Goal: Information Seeking & Learning: Compare options

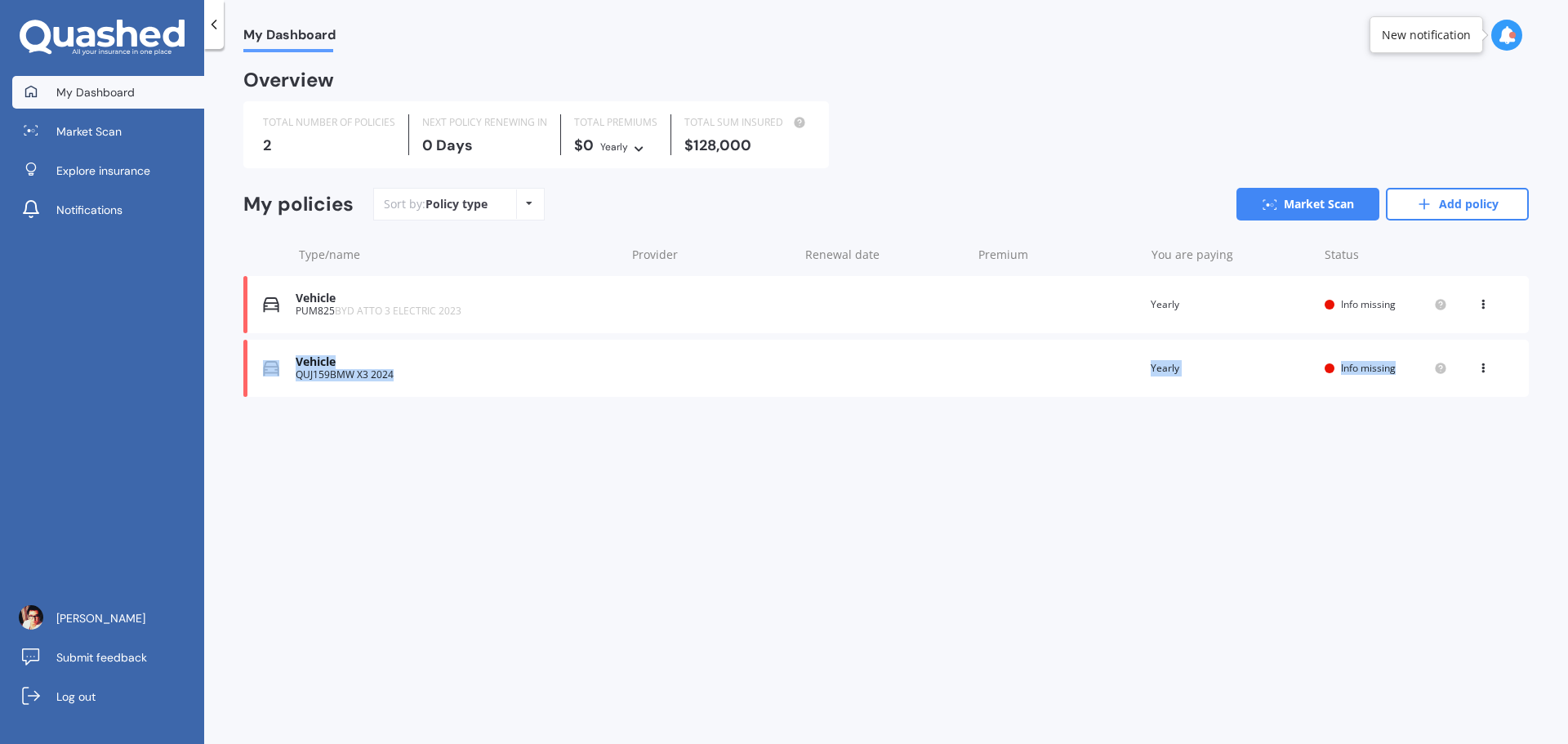
drag, startPoint x: 1479, startPoint y: 300, endPoint x: 1507, endPoint y: 385, distance: 89.5
click at [1507, 385] on div "Vehicle PUM825 BYD ATTO 3 ELECTRIC 2023 Renewal date Premium You are paying Yea…" at bounding box center [886, 336] width 1286 height 121
click at [1486, 365] on icon at bounding box center [1483, 365] width 11 height 10
click at [1456, 402] on div "View policy" at bounding box center [1447, 399] width 161 height 33
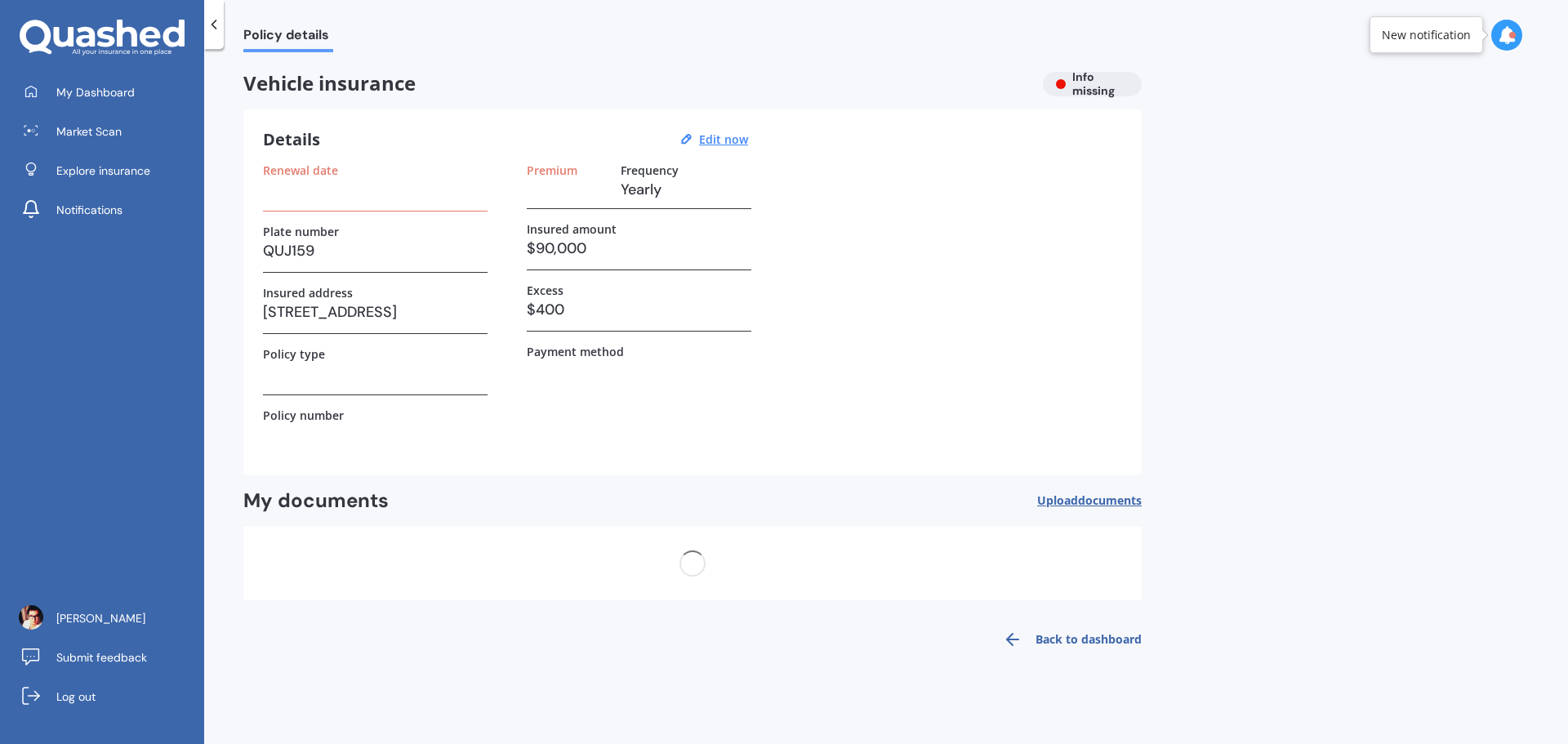
click at [591, 249] on h3 "$90,000" at bounding box center [639, 248] width 225 height 24
click at [584, 250] on h3 "$90,000" at bounding box center [639, 248] width 225 height 24
click at [710, 142] on u "Edit now" at bounding box center [723, 139] width 49 height 16
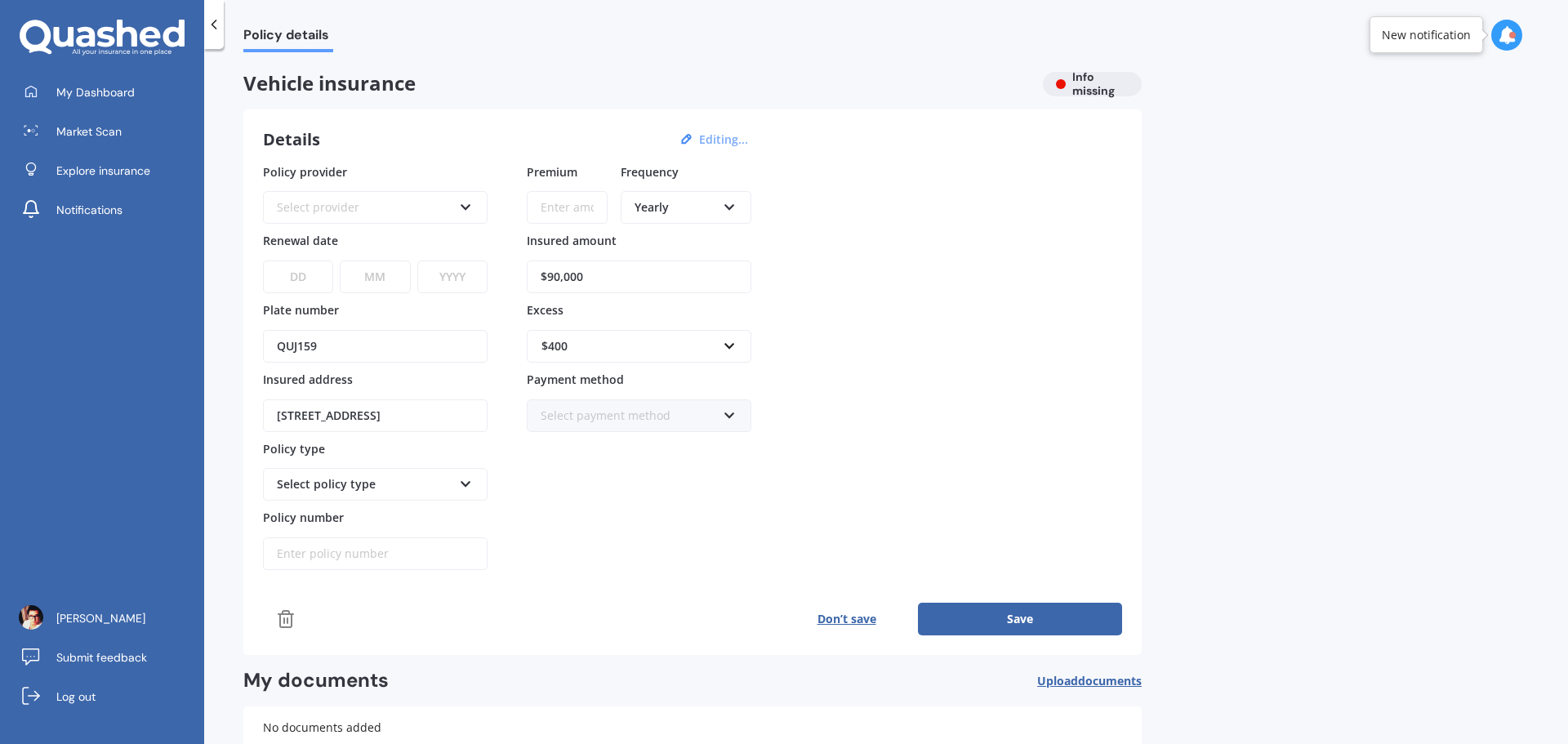
click at [641, 269] on input "$90,000" at bounding box center [639, 277] width 225 height 33
click at [640, 269] on input "$90,000" at bounding box center [639, 277] width 225 height 33
type input "$85,000"
click at [702, 345] on div "$400" at bounding box center [629, 346] width 175 height 18
click at [605, 432] on div "$500" at bounding box center [639, 437] width 223 height 30
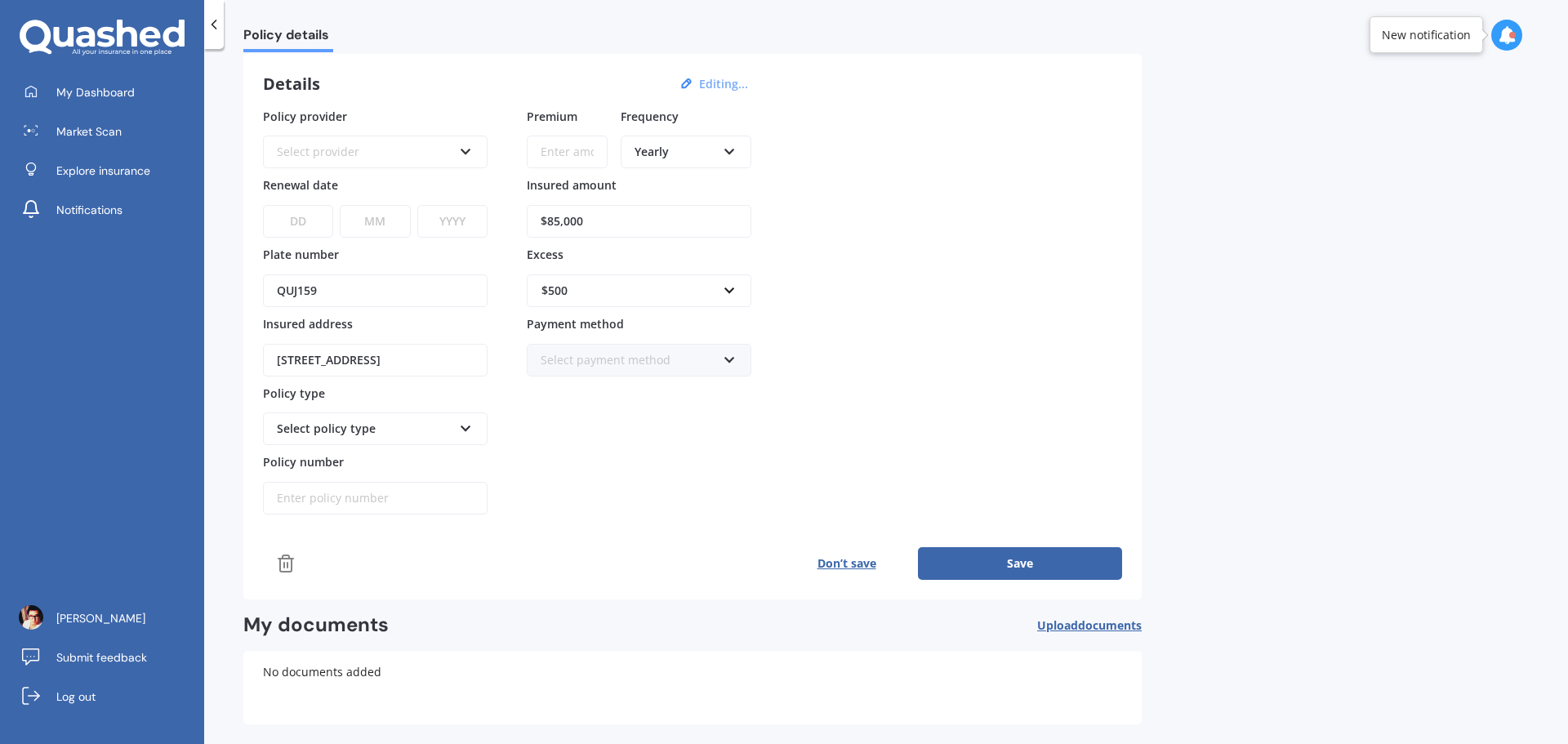
scroll to position [82, 0]
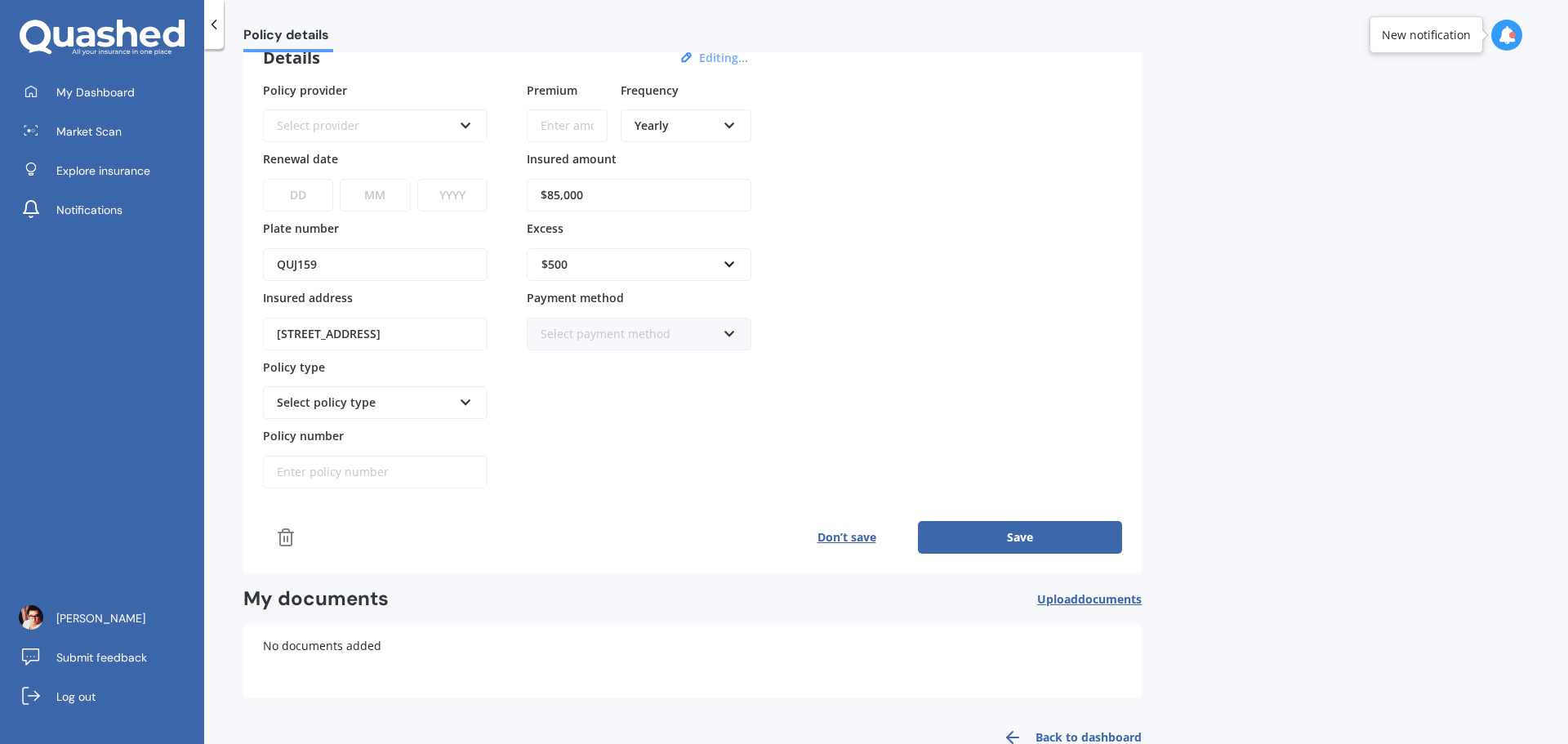
click at [458, 398] on div "Select policy type" at bounding box center [375, 403] width 225 height 33
click at [446, 400] on div "Select policy type" at bounding box center [365, 402] width 175 height 18
click at [448, 400] on div "Select policy type" at bounding box center [365, 402] width 175 height 18
click at [984, 537] on button "Save" at bounding box center [1019, 537] width 204 height 33
click at [362, 116] on div "Select provider AA AMI AMP ANZ ASB Aioi Nissay Dowa Ando Assurant Autosure BNZ …" at bounding box center [375, 126] width 225 height 33
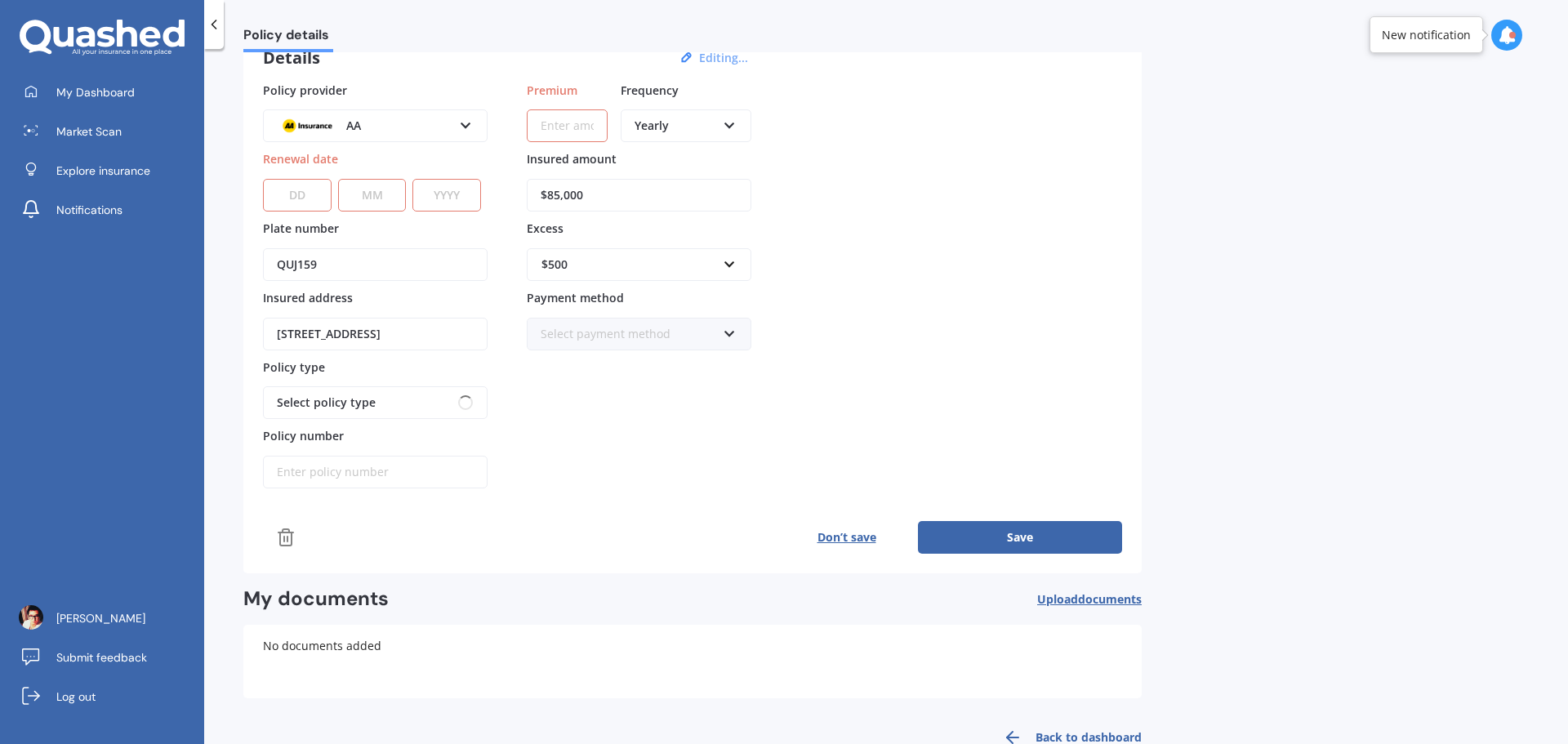
click at [462, 68] on div "Details Editing..." at bounding box center [508, 58] width 490 height 21
click at [583, 134] on input "Premium" at bounding box center [567, 126] width 81 height 33
click at [584, 134] on input "Premium" at bounding box center [567, 126] width 81 height 33
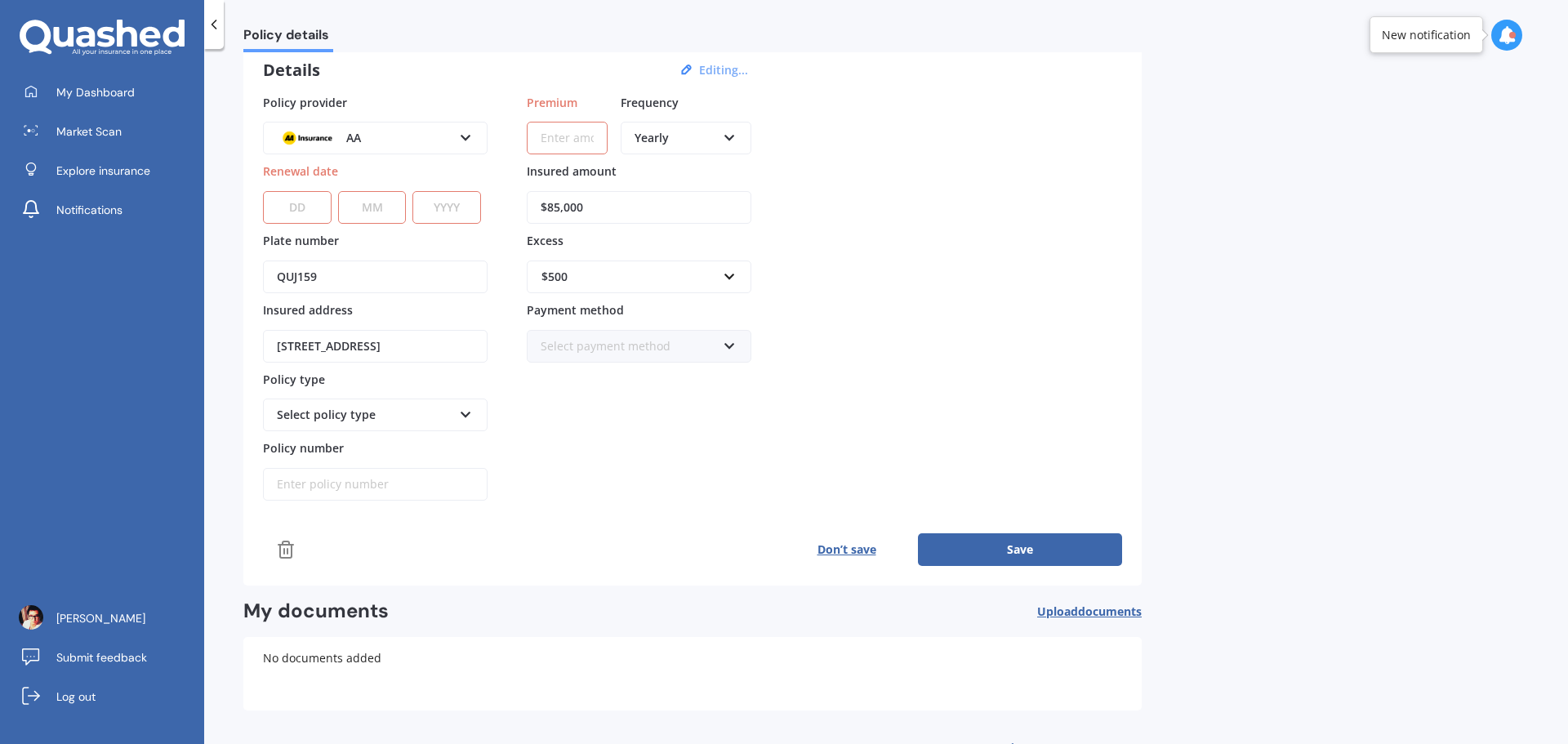
scroll to position [124, 0]
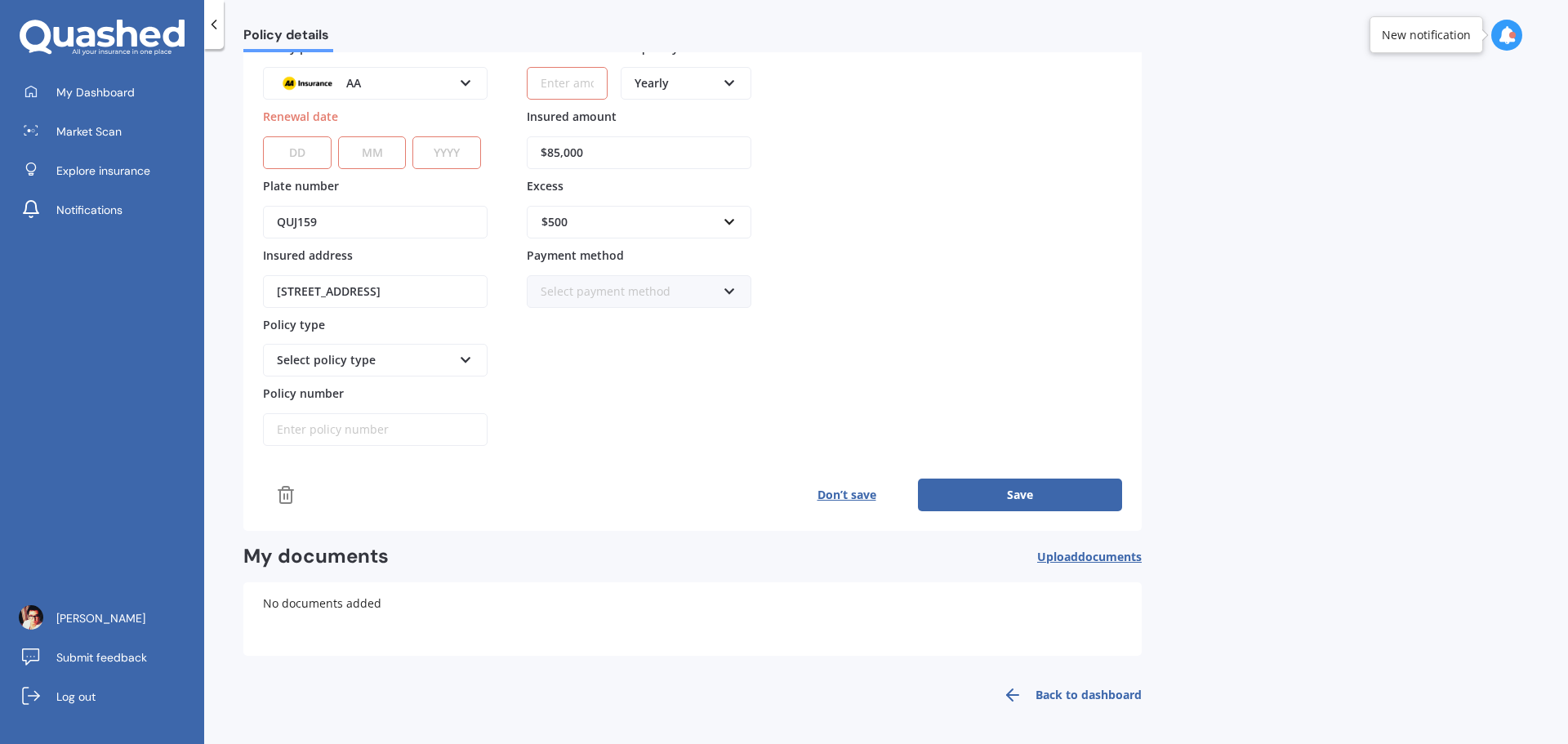
click at [859, 495] on button "Don’t save" at bounding box center [847, 495] width 143 height 33
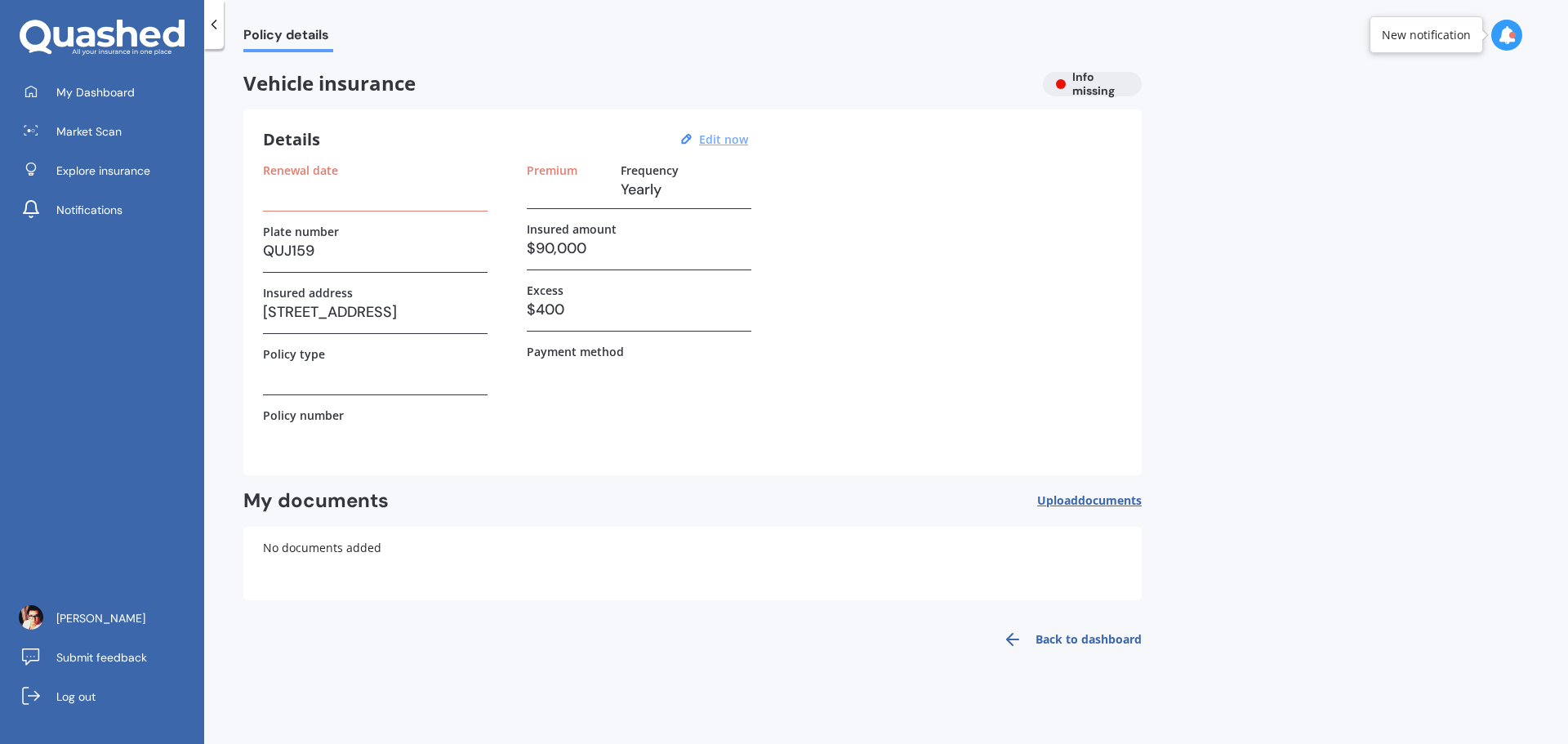
click at [213, 22] on icon at bounding box center [214, 24] width 16 height 16
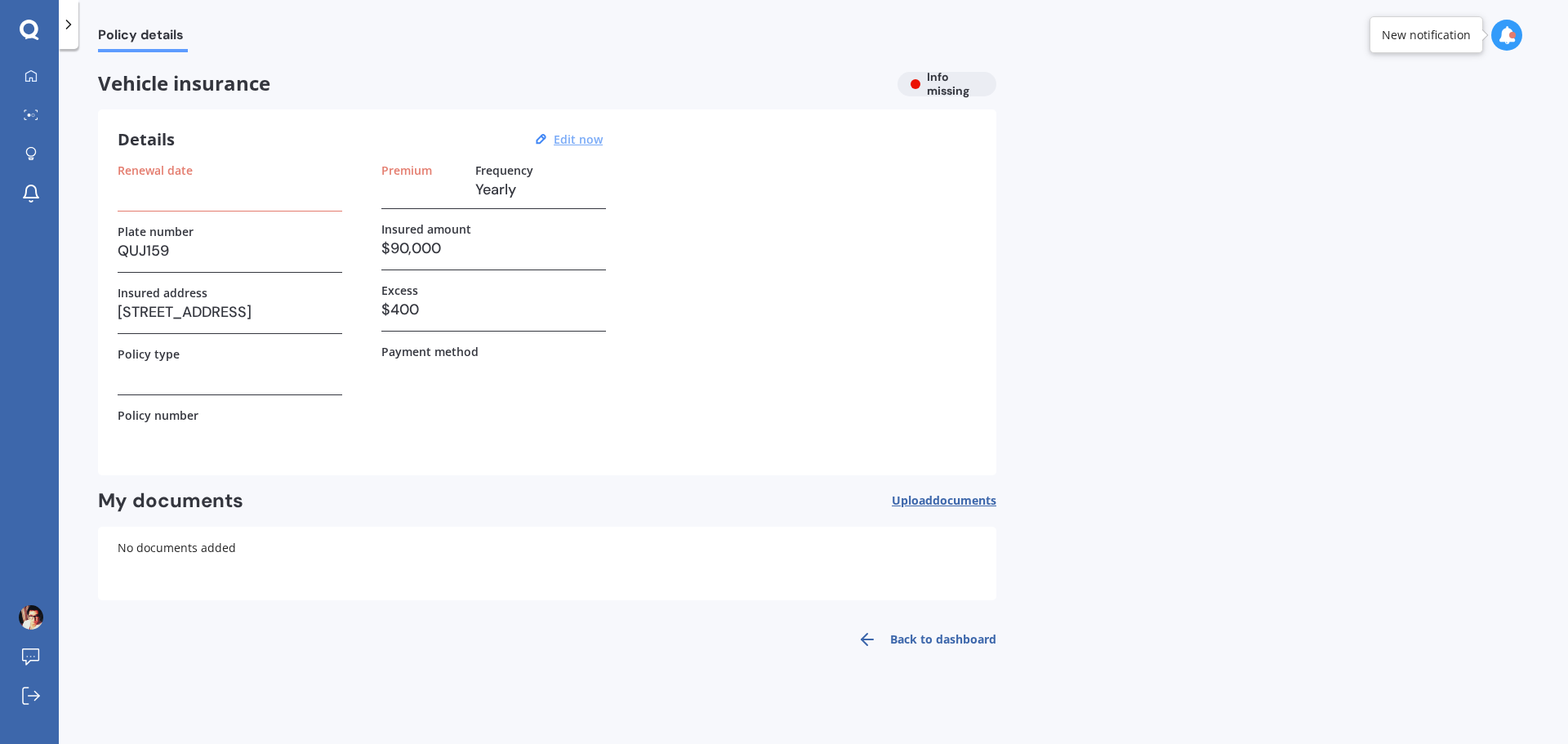
click at [16, 30] on div at bounding box center [30, 30] width 59 height 21
click at [110, 24] on div "Policy details" at bounding box center [133, 26] width 109 height 52
click at [111, 40] on span "Policy details" at bounding box center [142, 37] width 89 height 22
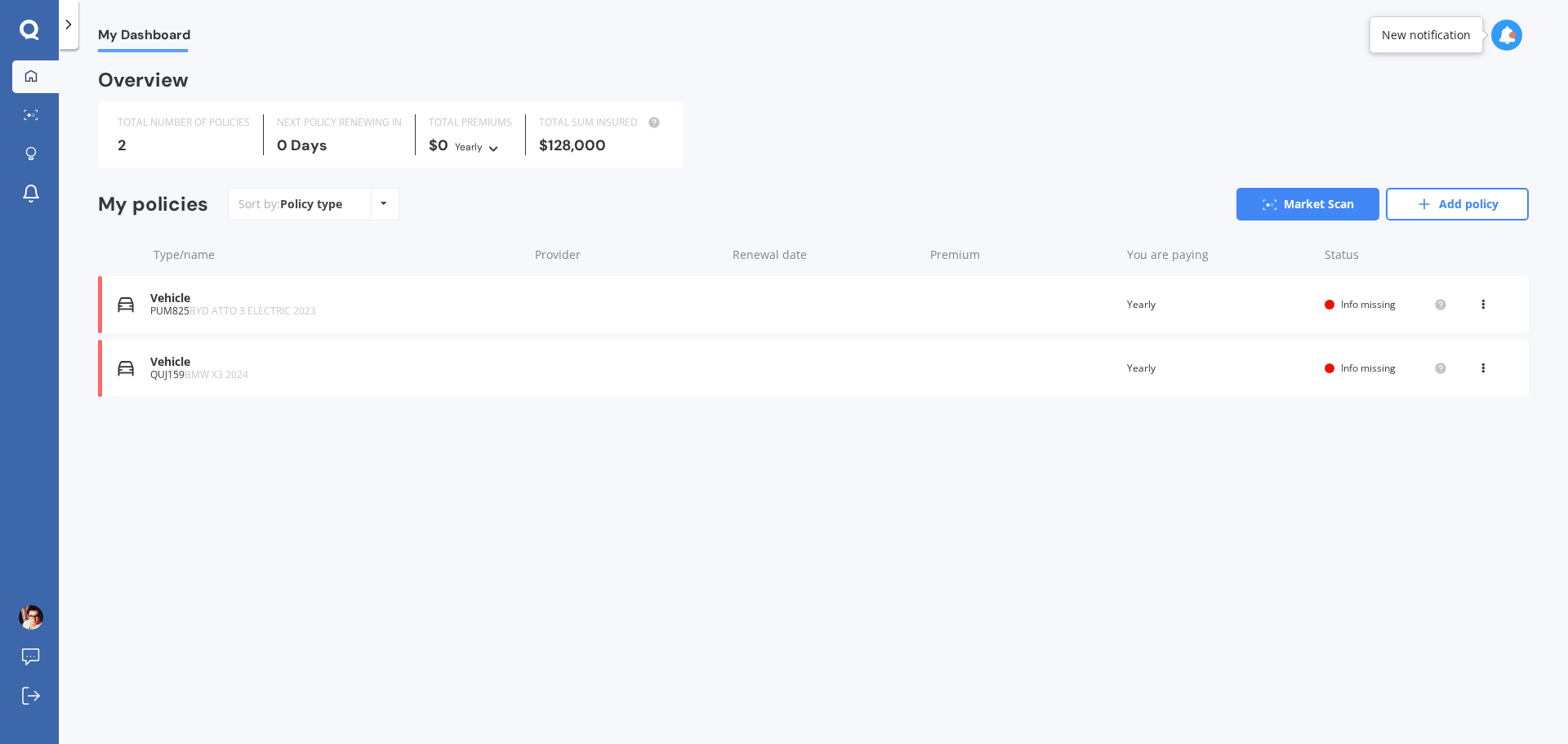
click at [1481, 363] on icon at bounding box center [1483, 365] width 11 height 10
click at [1467, 395] on div "View policy" at bounding box center [1447, 399] width 161 height 33
click at [1324, 208] on link "Market Scan" at bounding box center [1308, 204] width 143 height 33
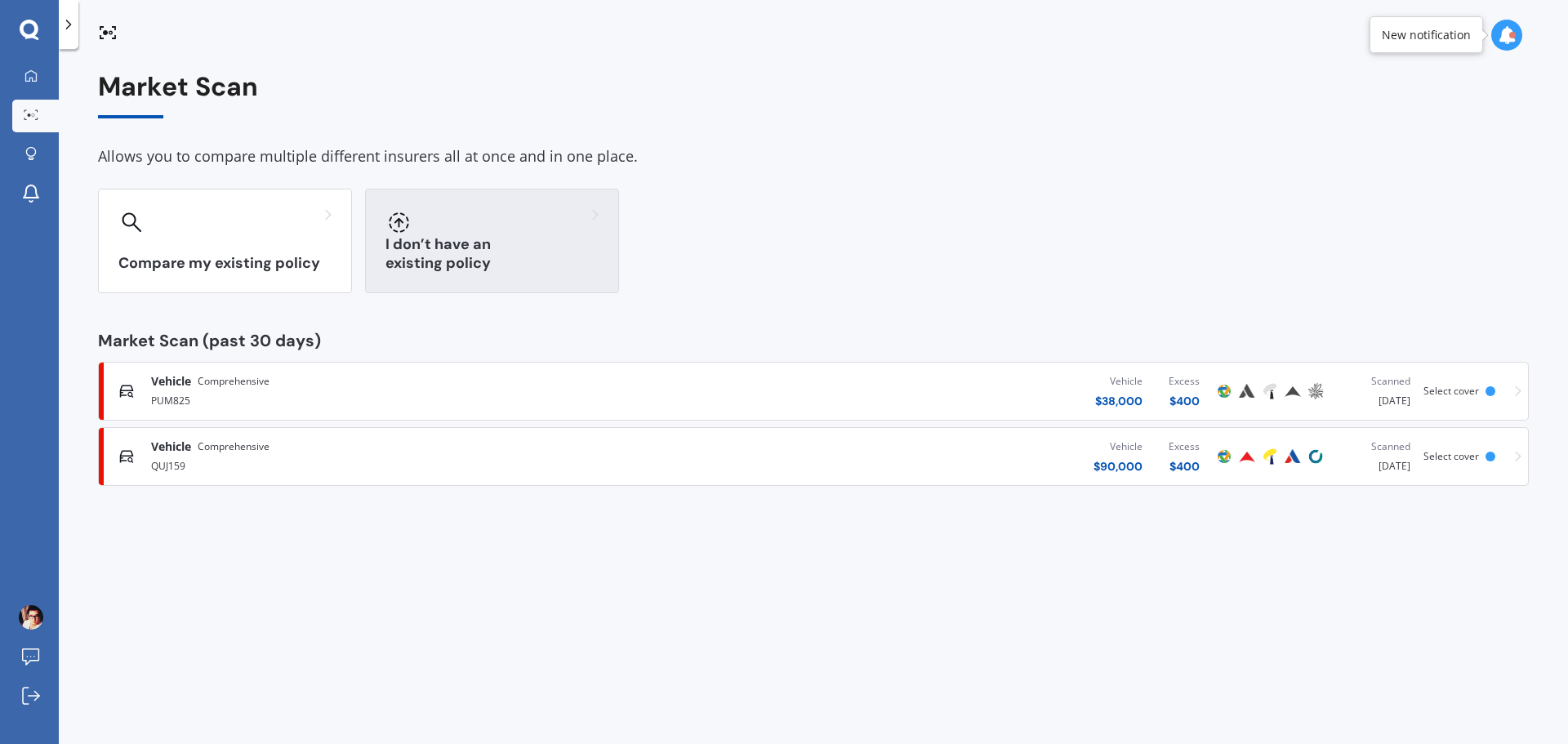
click at [471, 259] on h3 "I don’t have an existing policy" at bounding box center [492, 253] width 214 height 37
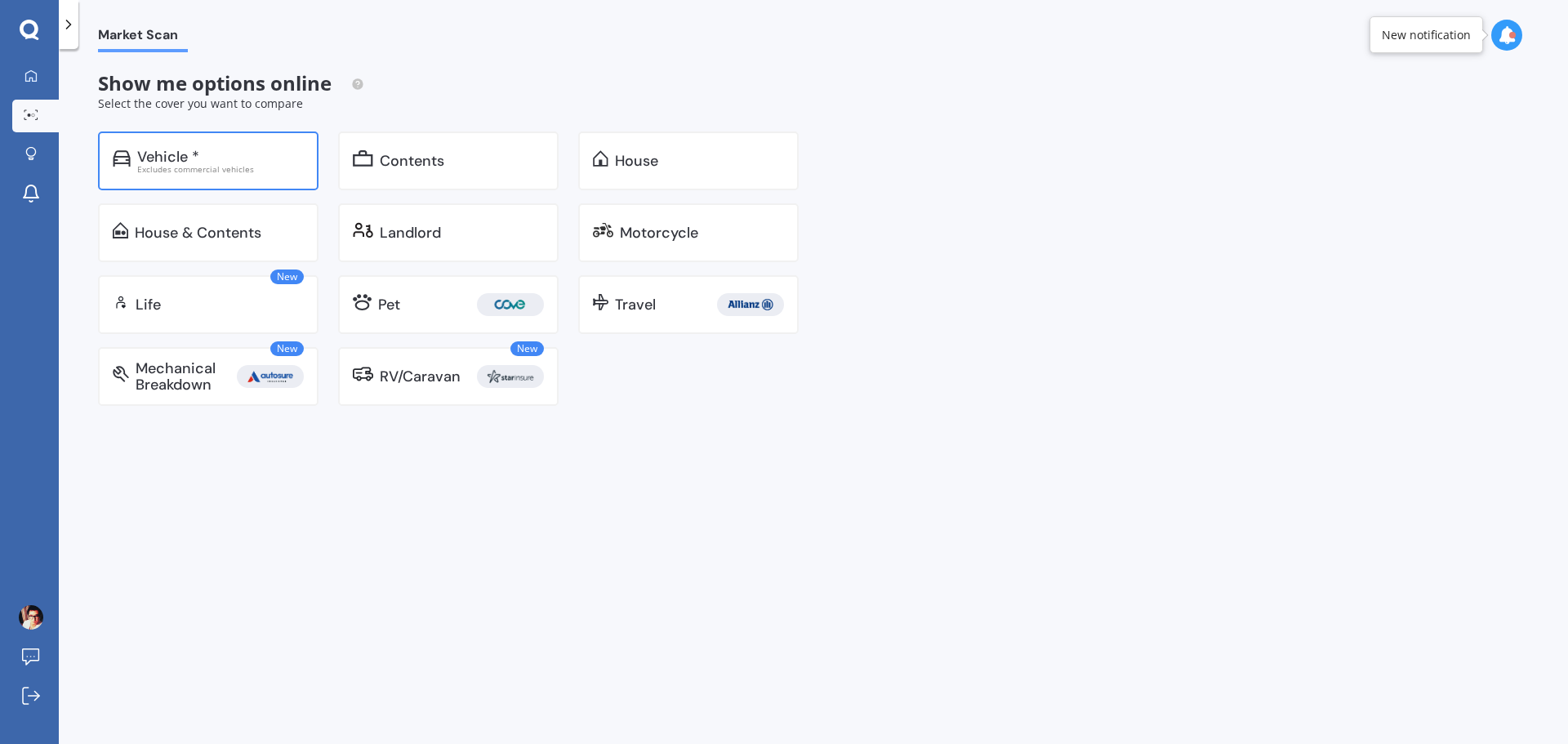
click at [186, 173] on div "Excludes commercial vehicles" at bounding box center [221, 168] width 167 height 8
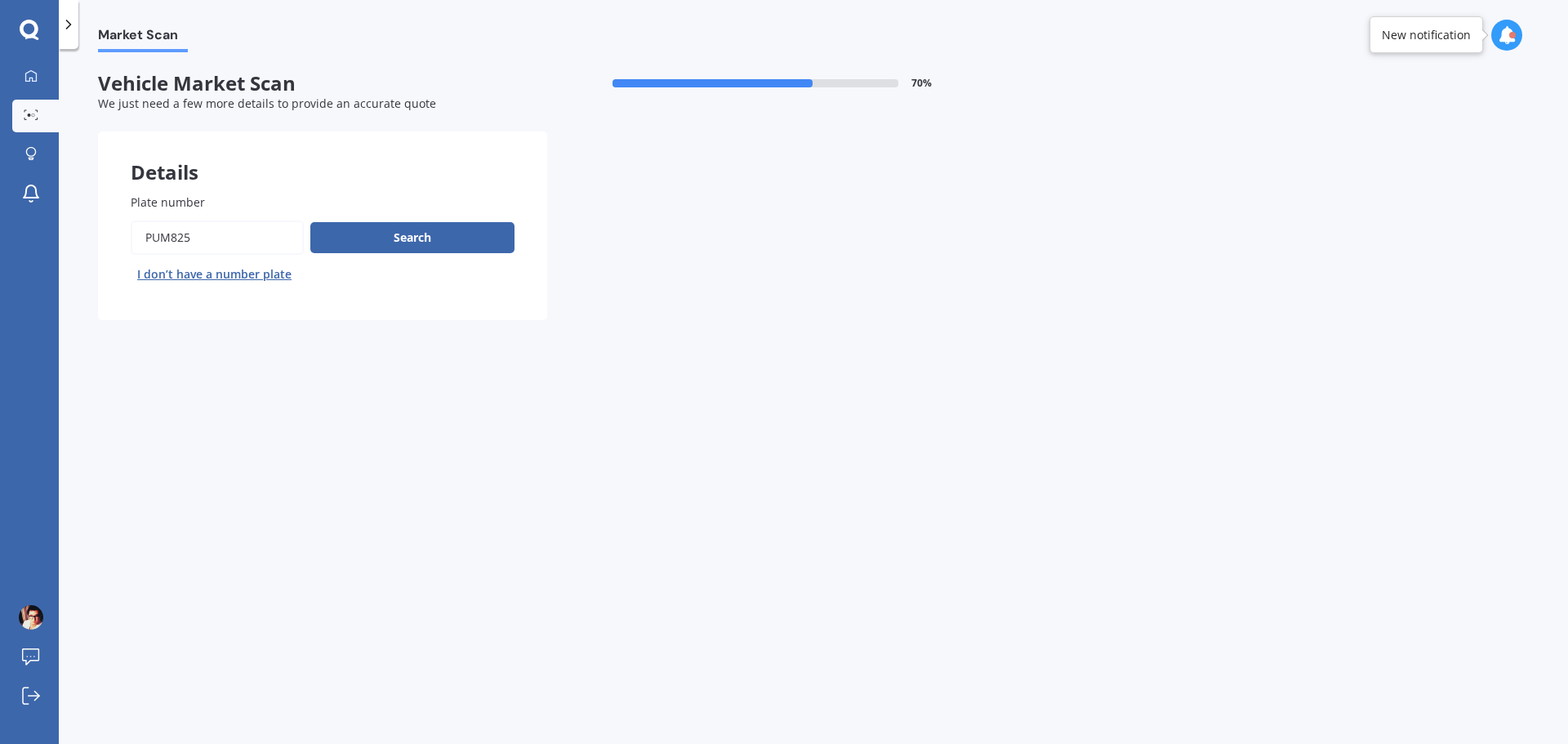
click at [253, 235] on input "Plate number" at bounding box center [217, 238] width 173 height 35
click at [252, 235] on input "Plate number" at bounding box center [217, 238] width 173 height 35
click at [227, 239] on input "Plate number" at bounding box center [217, 238] width 173 height 35
click at [227, 239] on input "Plate number" at bounding box center [217, 238] width 173 height 35
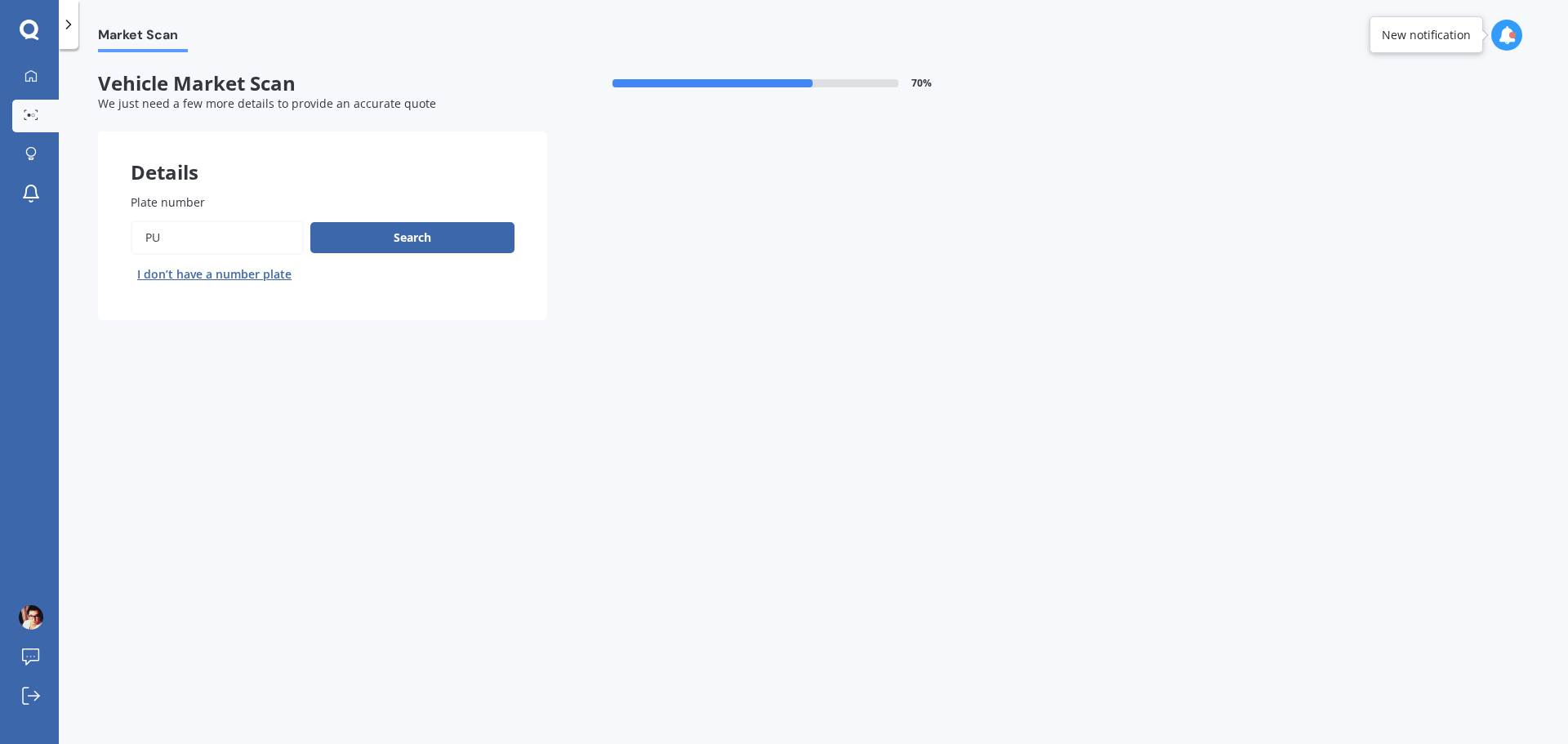
type input "P"
type input "quj159"
click at [366, 240] on button "Search" at bounding box center [412, 238] width 204 height 31
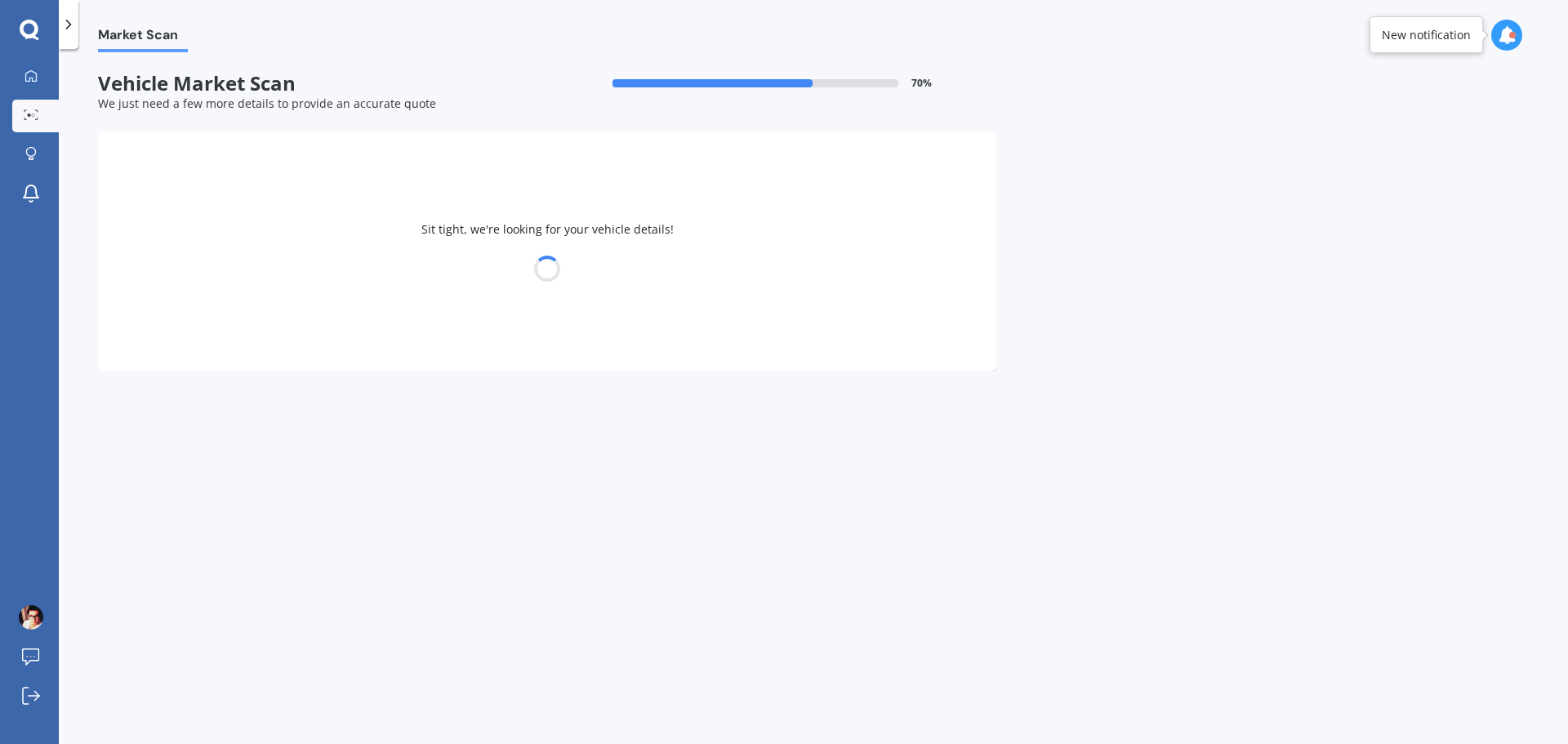
select select "BMW"
select select "X3"
select select "27"
select select "11"
select select "1984"
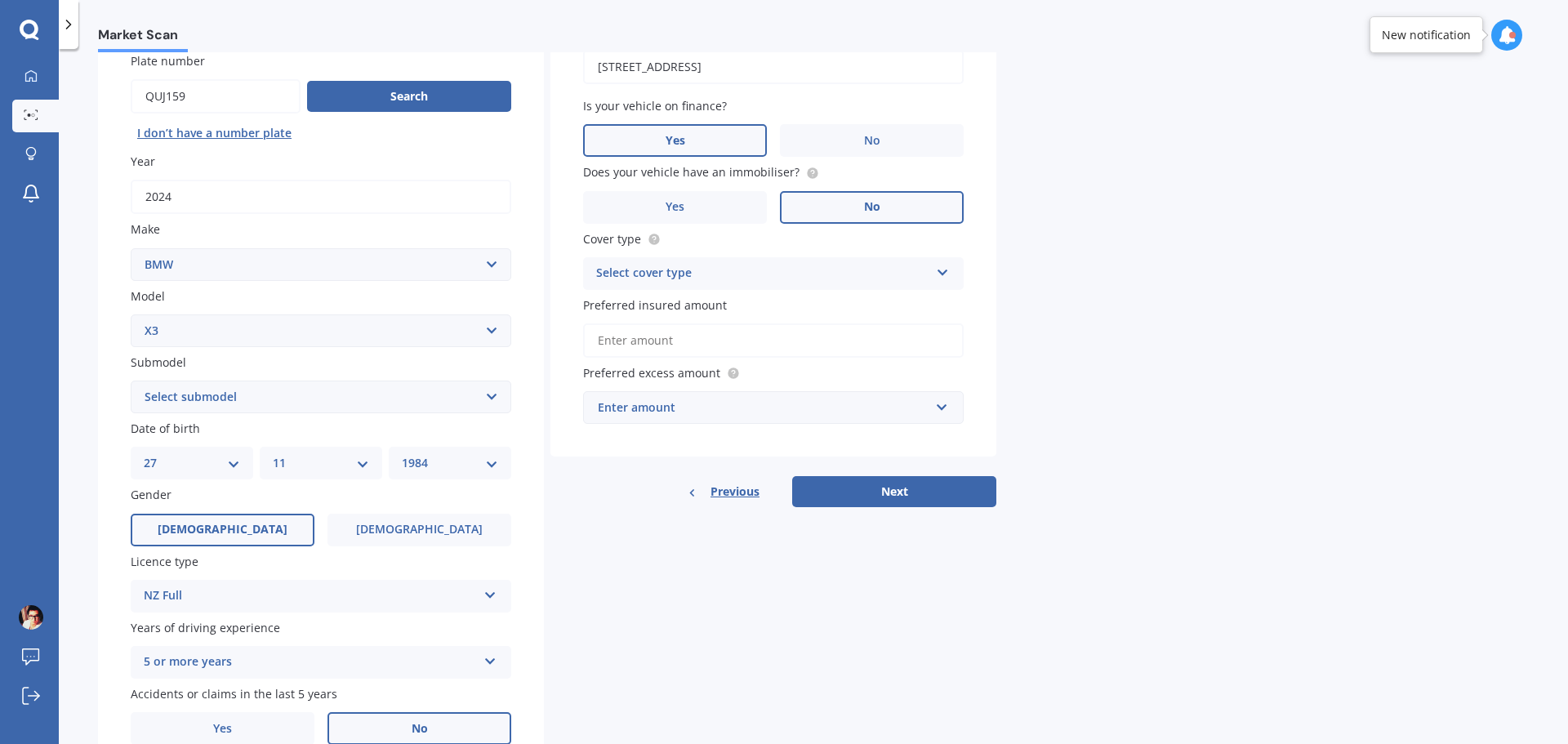
scroll to position [217, 0]
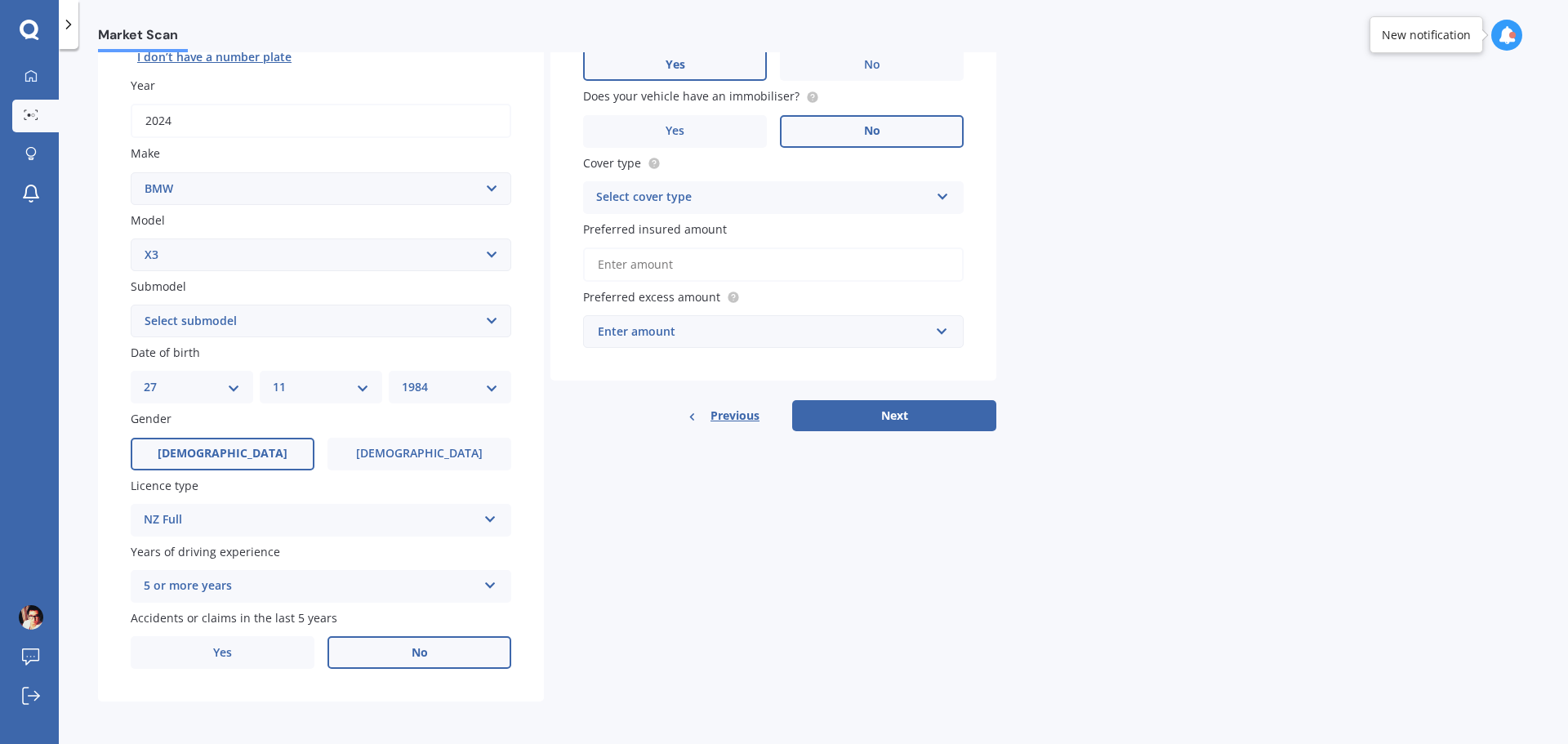
click at [374, 322] on select "Select submodel (All other) 2.0d 2.5i 3.0d 3.0i M CP 3.0PT/4WD/8AT M40I X301 2.…" at bounding box center [321, 321] width 380 height 33
select select "2.0D"
click at [131, 305] on select "Select submodel (All other) 2.0d 2.5i 3.0d 3.0i M CP 3.0PT/4WD/8AT M40I X301 2.…" at bounding box center [321, 321] width 380 height 33
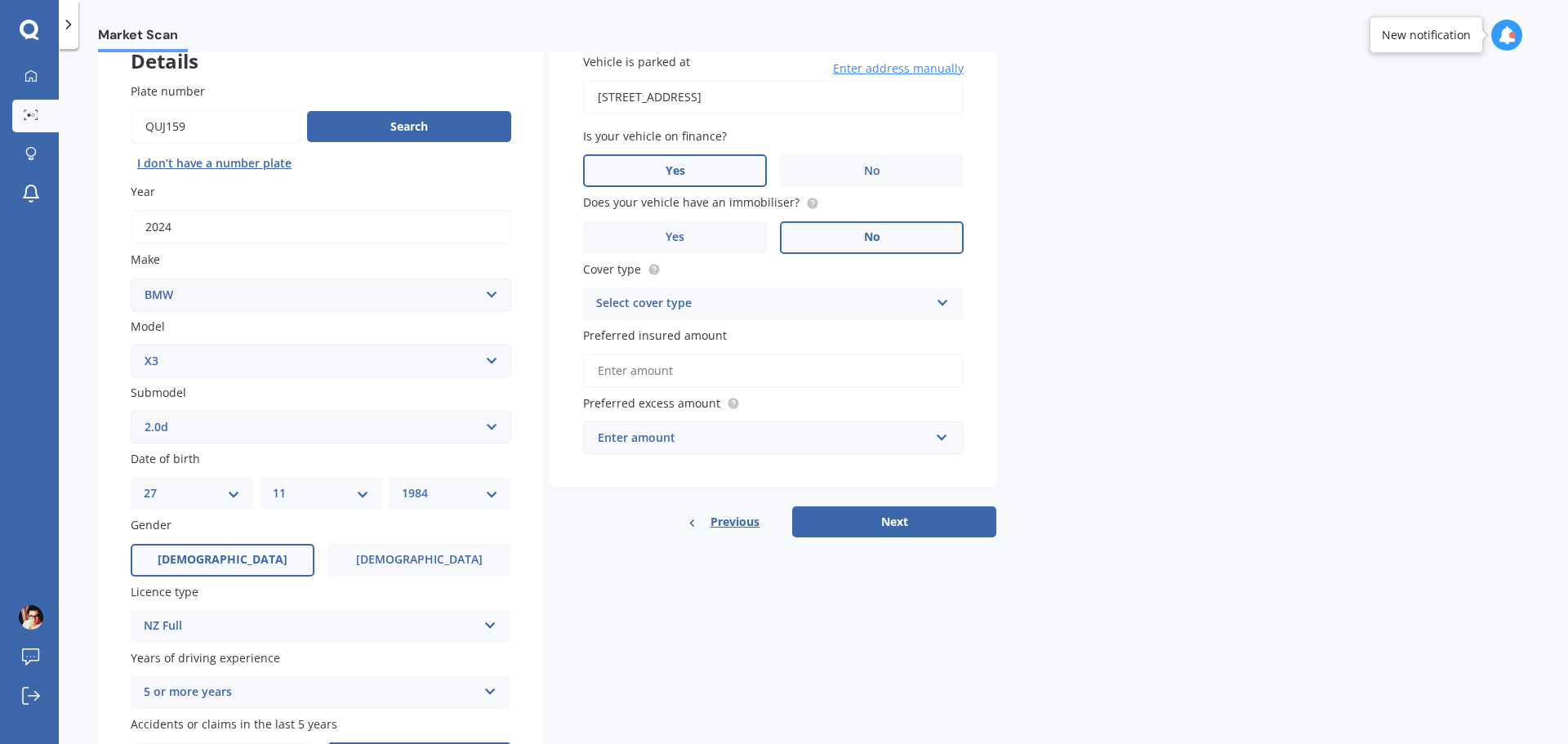
scroll to position [0, 0]
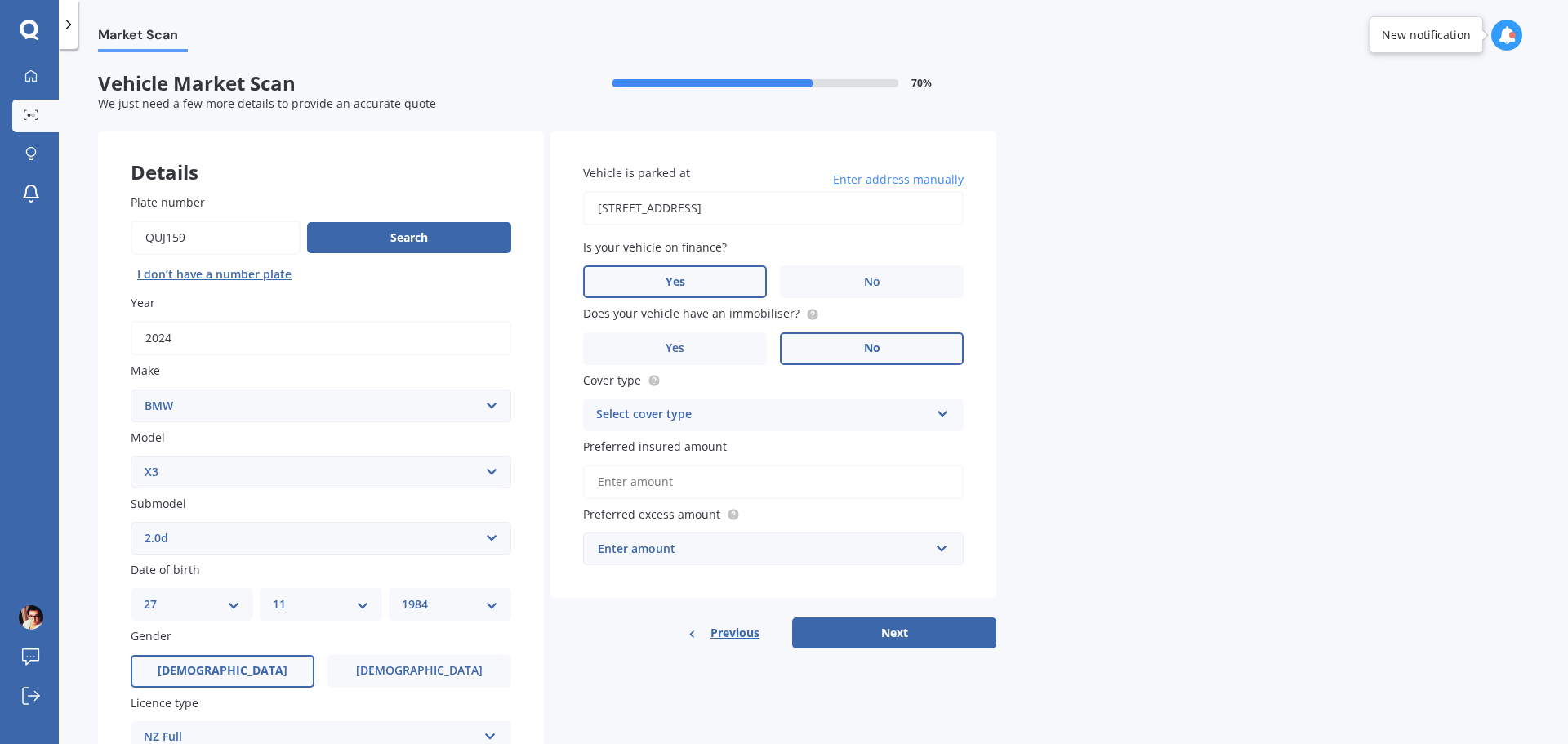
click at [877, 412] on div "Select cover type" at bounding box center [763, 415] width 333 height 20
click at [667, 446] on span "Comprehensive" at bounding box center [641, 446] width 87 height 16
click at [780, 491] on input "Preferred insured amount" at bounding box center [774, 482] width 380 height 35
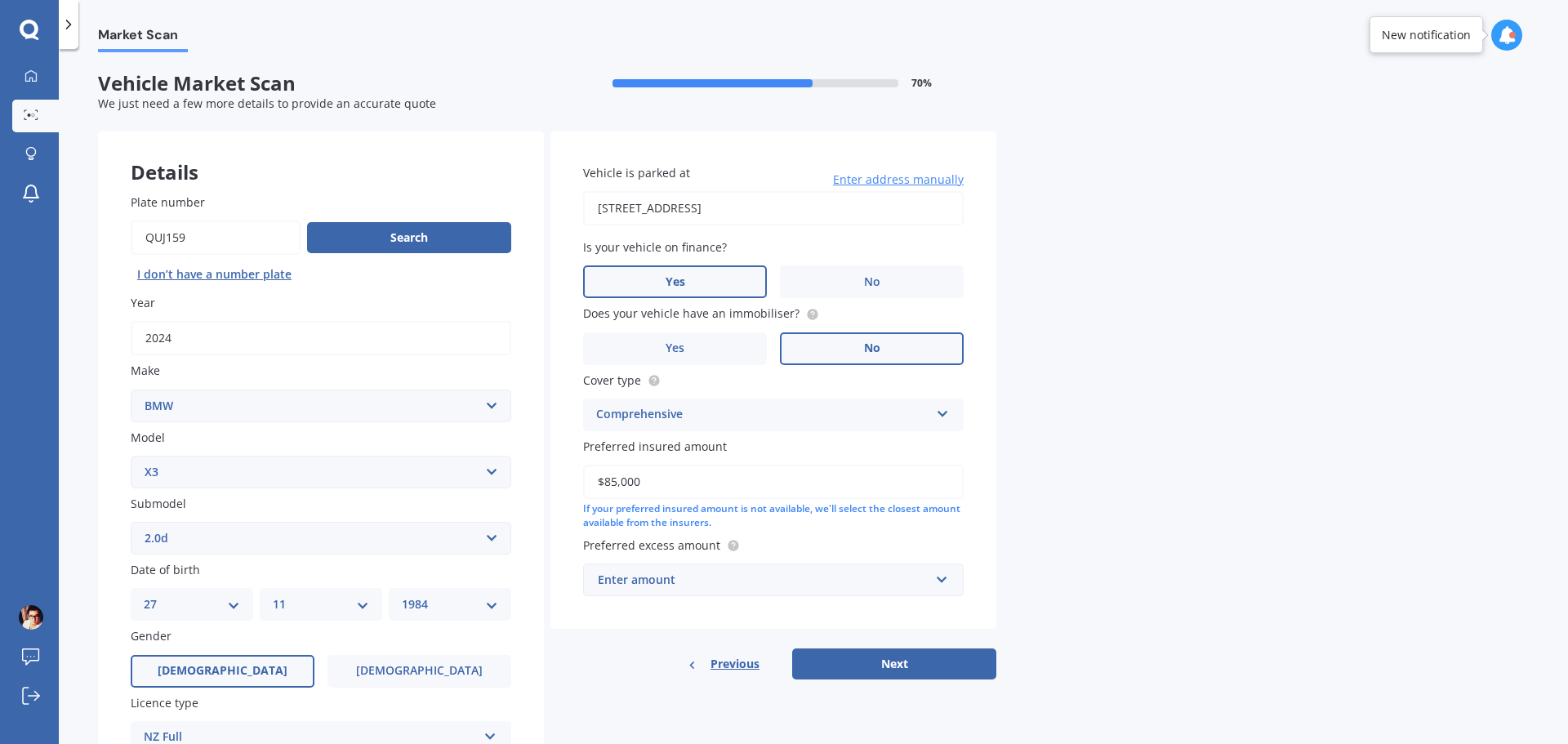
type input "$85,000"
click at [793, 575] on div "Enter amount" at bounding box center [764, 580] width 332 height 18
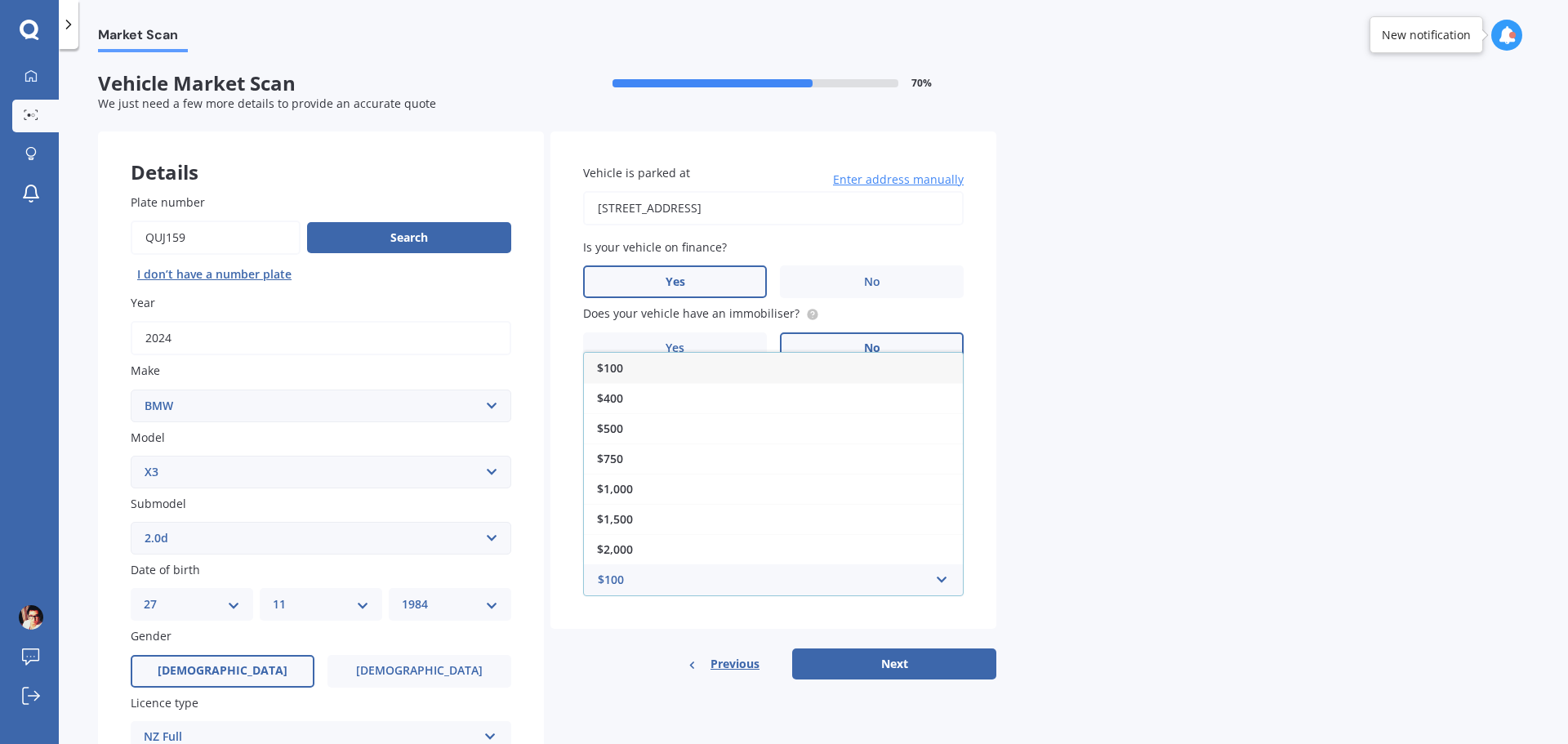
click at [1090, 560] on div "Market Scan Vehicle Market Scan 70 % We just need a few more details to provide…" at bounding box center [814, 399] width 1510 height 695
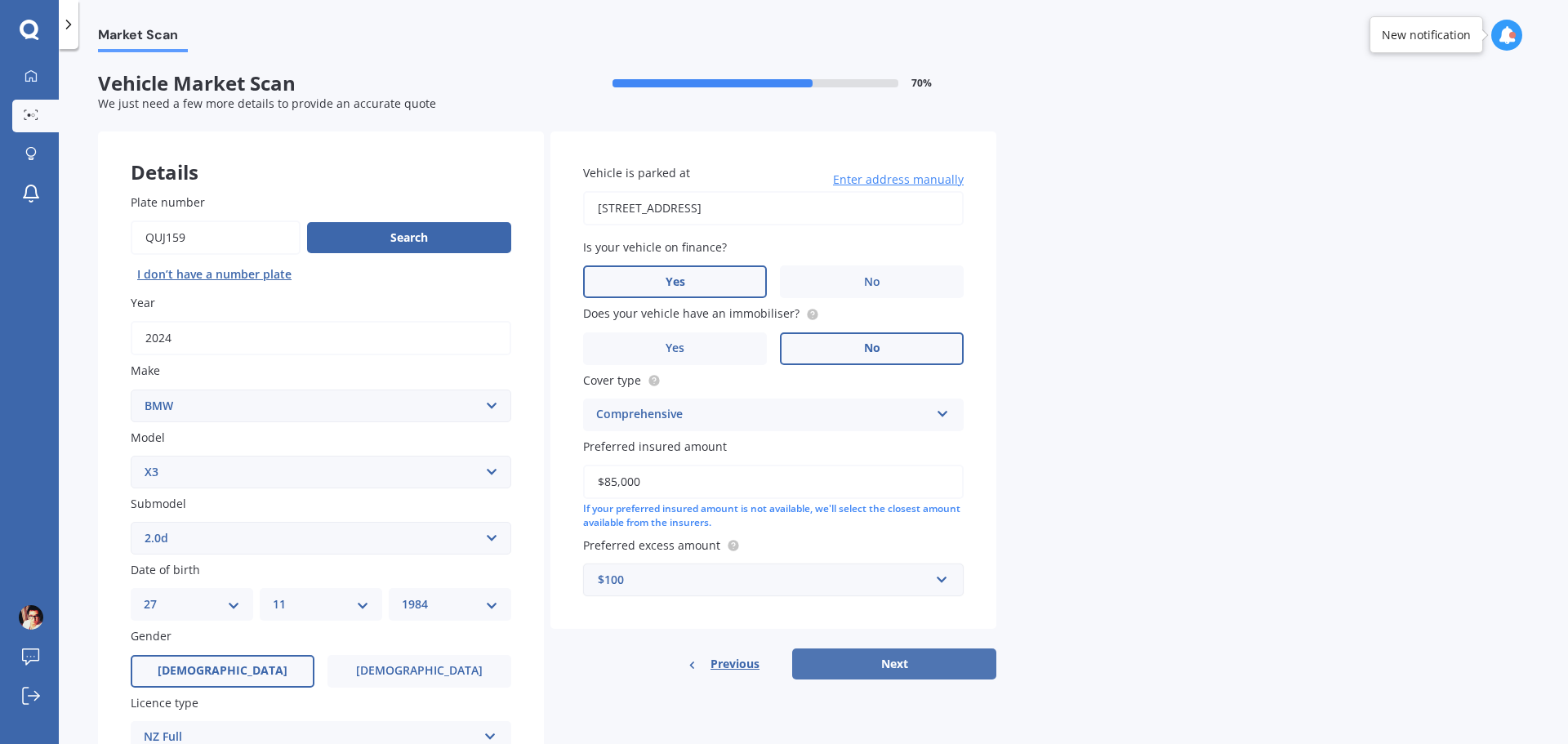
click at [931, 655] on button "Next" at bounding box center [894, 664] width 204 height 31
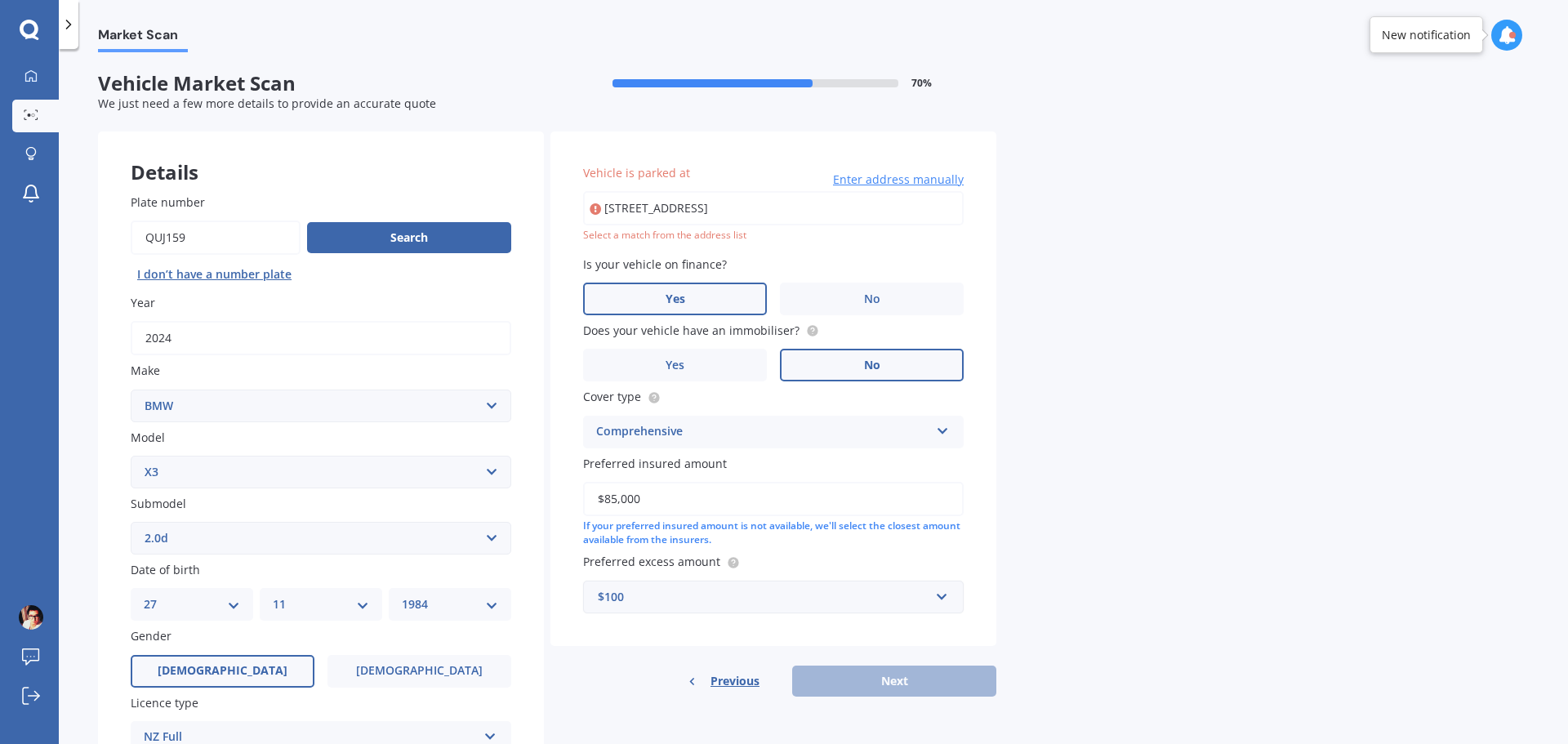
type input "[STREET_ADDRESS]"
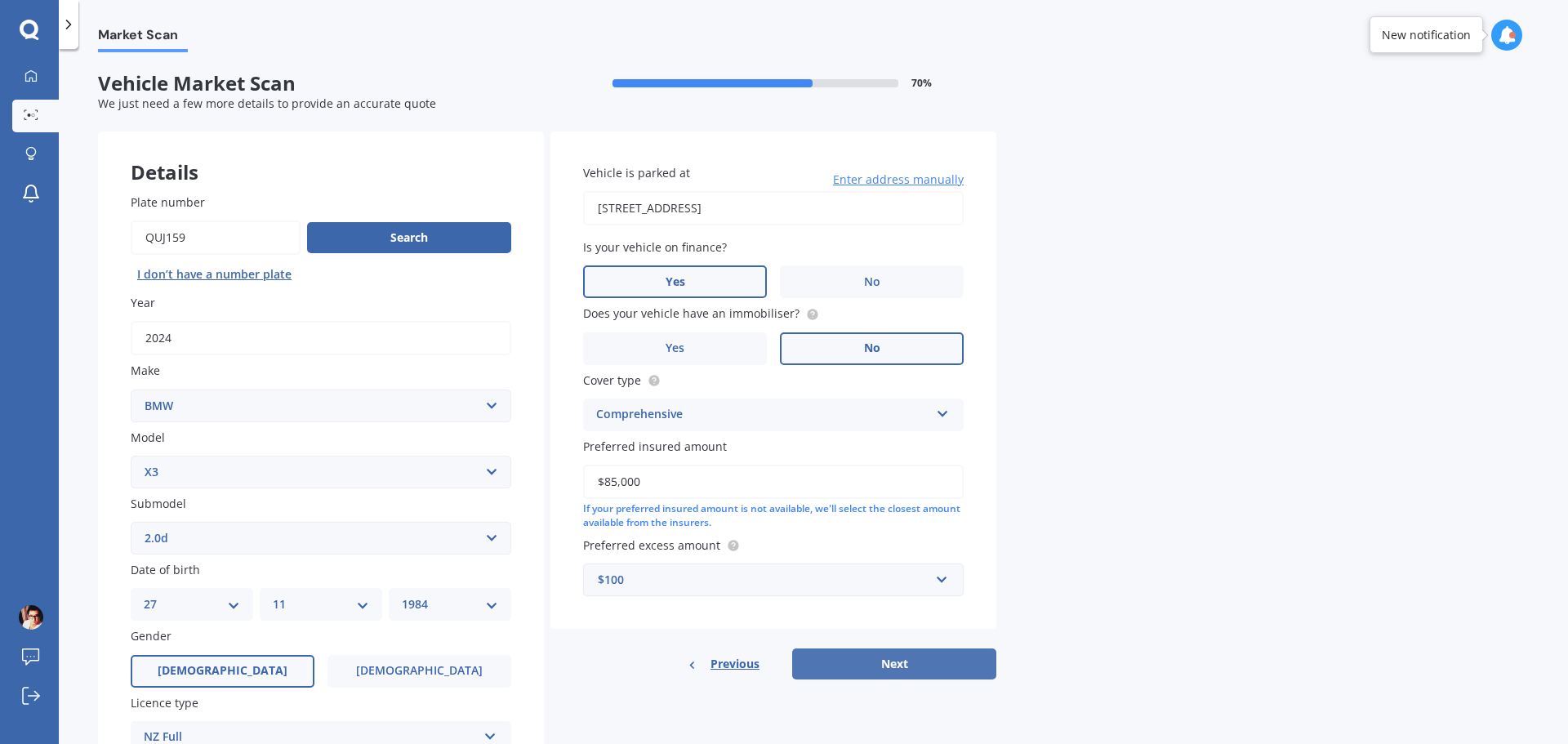
click at [886, 657] on button "Next" at bounding box center [894, 664] width 204 height 31
select select "27"
select select "11"
select select "1984"
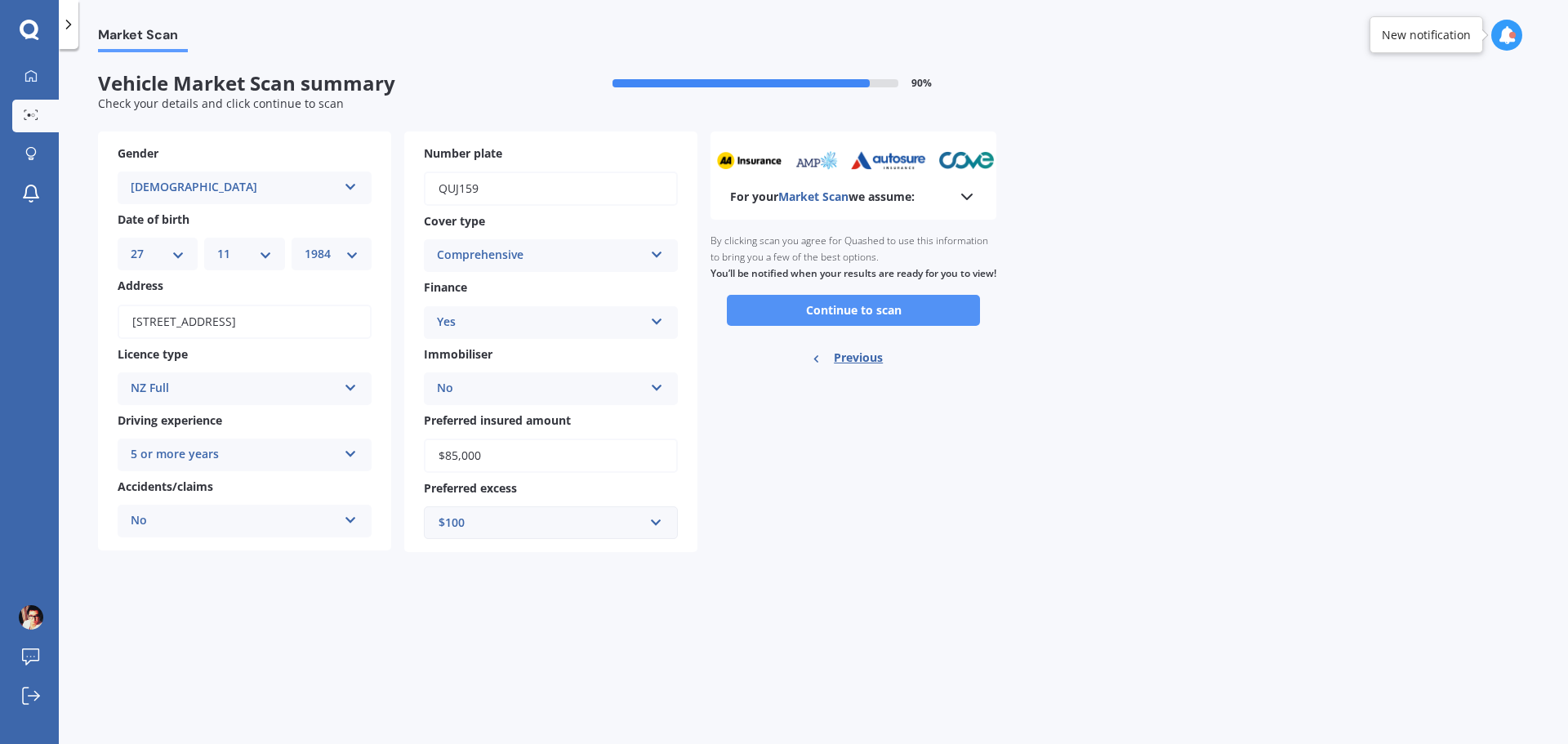
click at [840, 326] on button "Continue to scan" at bounding box center [853, 311] width 254 height 31
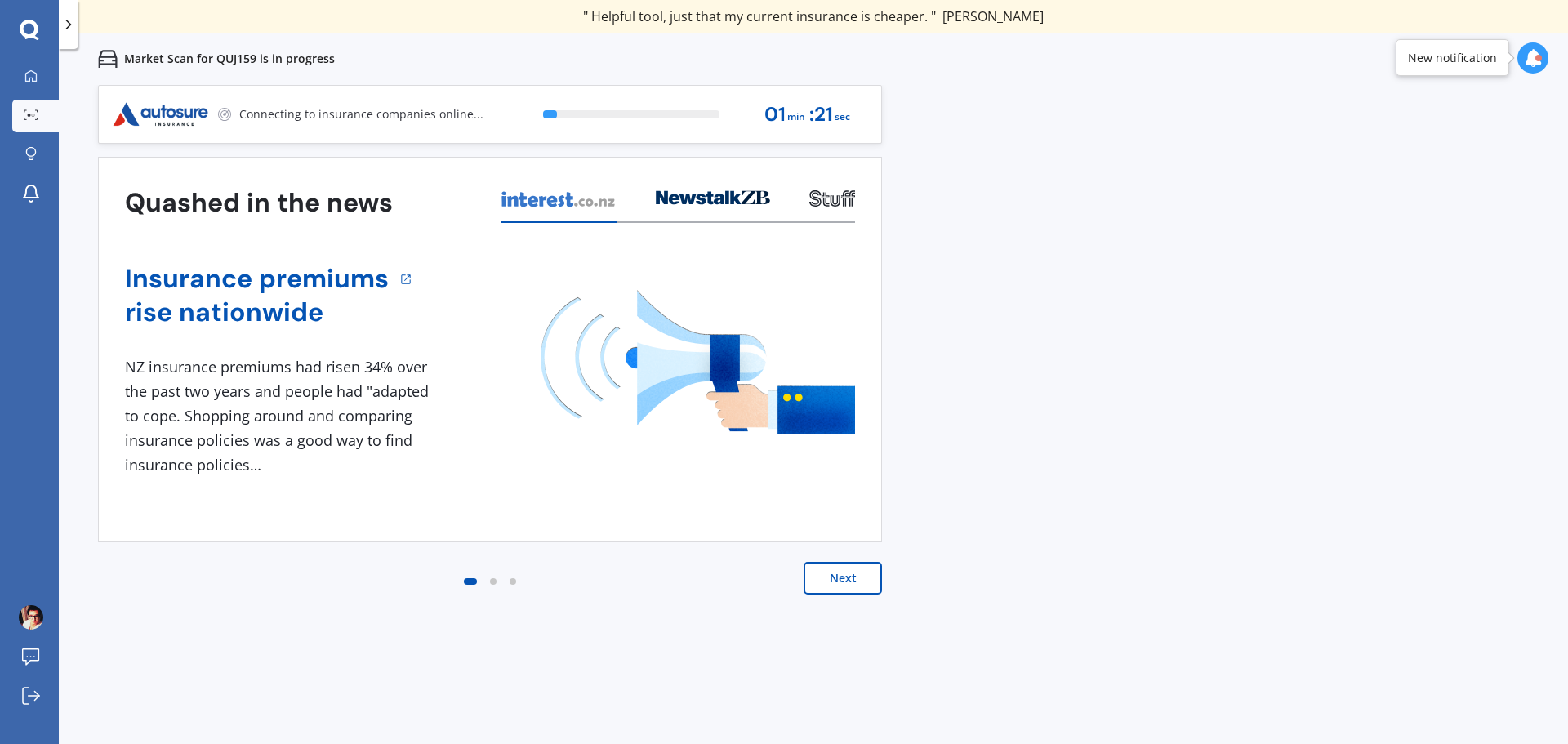
click at [826, 580] on button "Next" at bounding box center [843, 578] width 78 height 33
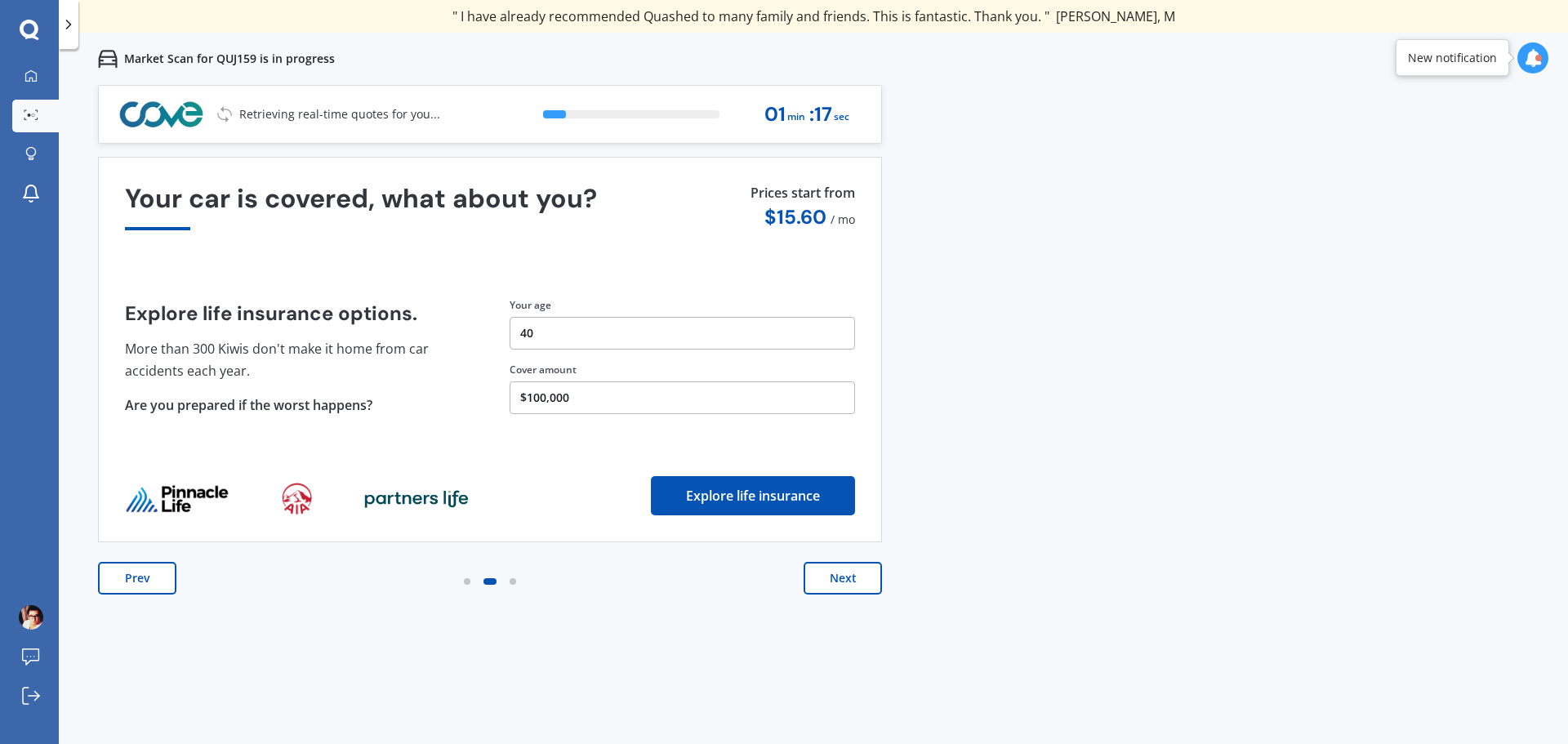
click at [824, 580] on button "Next" at bounding box center [843, 578] width 78 height 33
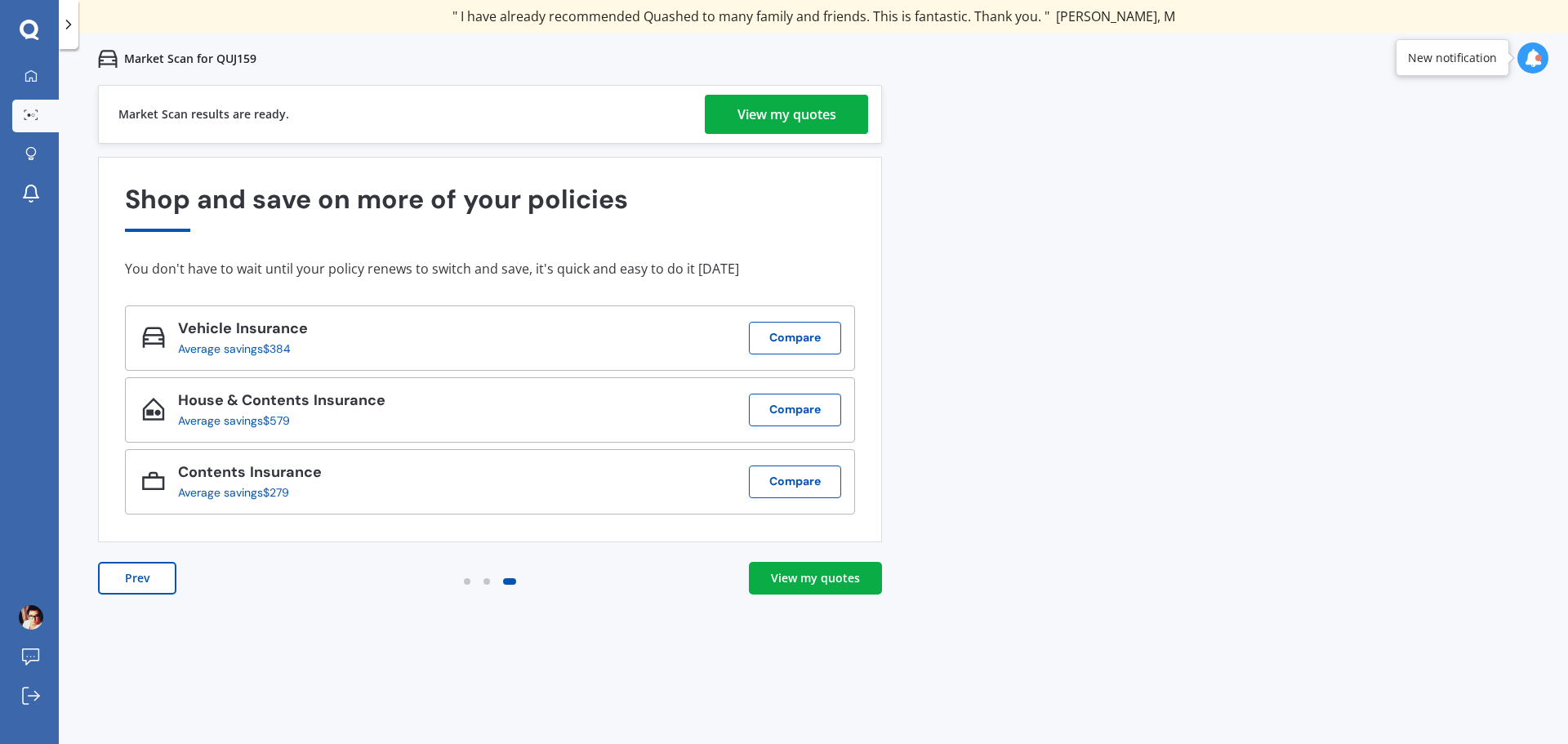
click at [785, 111] on div "View my quotes" at bounding box center [787, 114] width 99 height 39
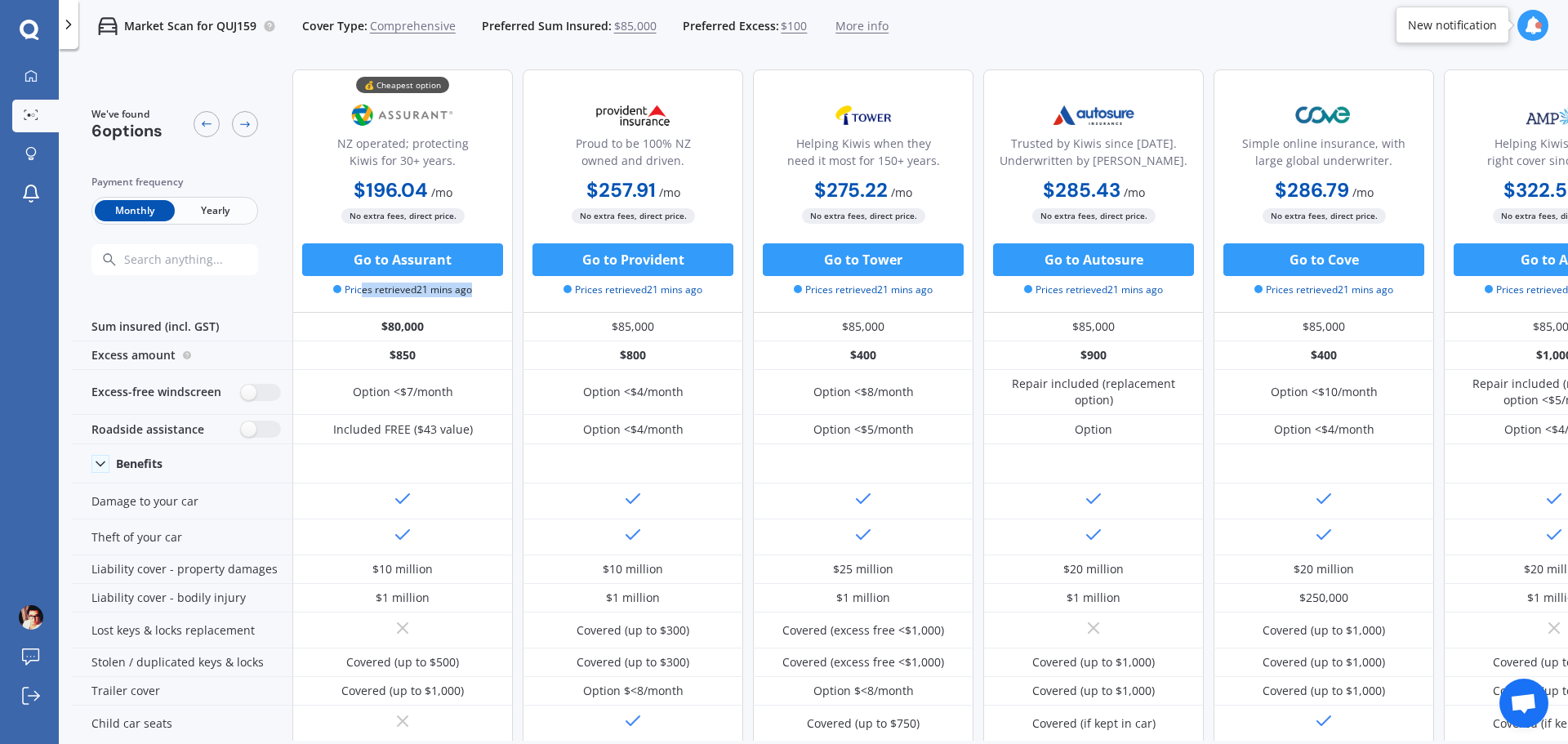
drag, startPoint x: 364, startPoint y: 294, endPoint x: 473, endPoint y: 300, distance: 109.2
click at [473, 300] on div "💰 Cheapest option NZ operated; protecting Kiwis for 30+ years. $196.04 / mo $2,…" at bounding box center [403, 191] width 221 height 243
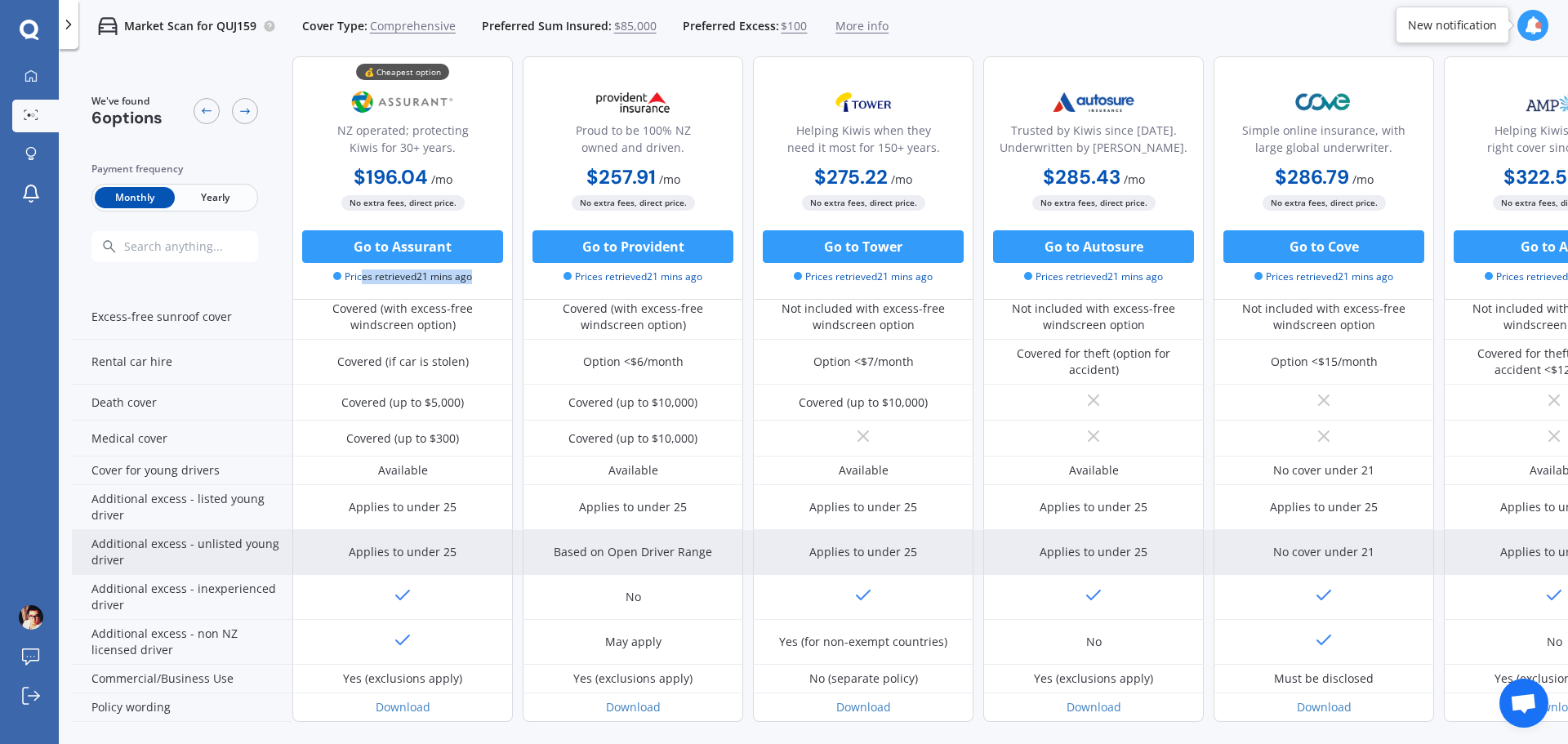
scroll to position [721, 0]
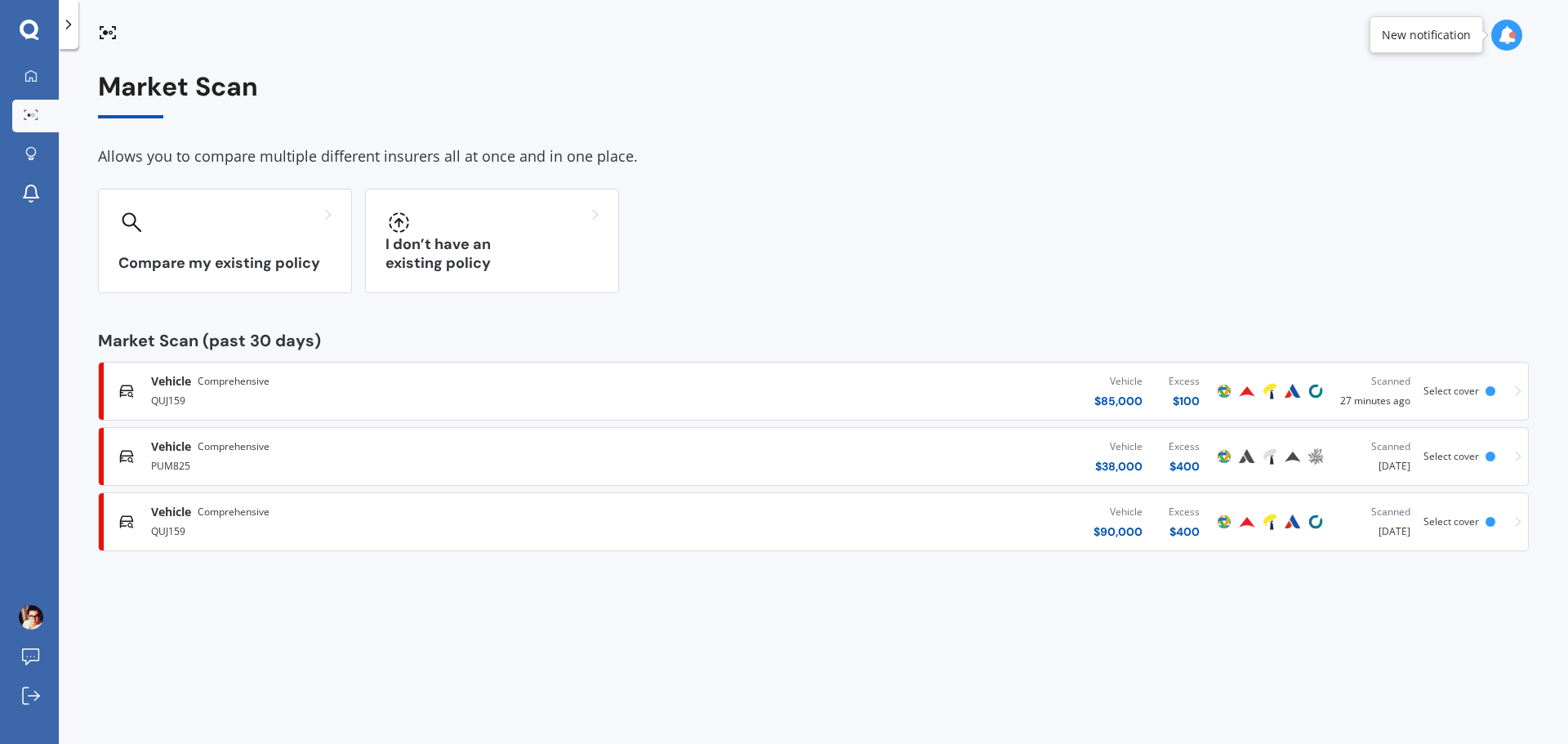
click at [437, 442] on div "Vehicle Comprehensive" at bounding box center [408, 446] width 515 height 16
click at [184, 390] on div "QUJ159" at bounding box center [408, 399] width 515 height 20
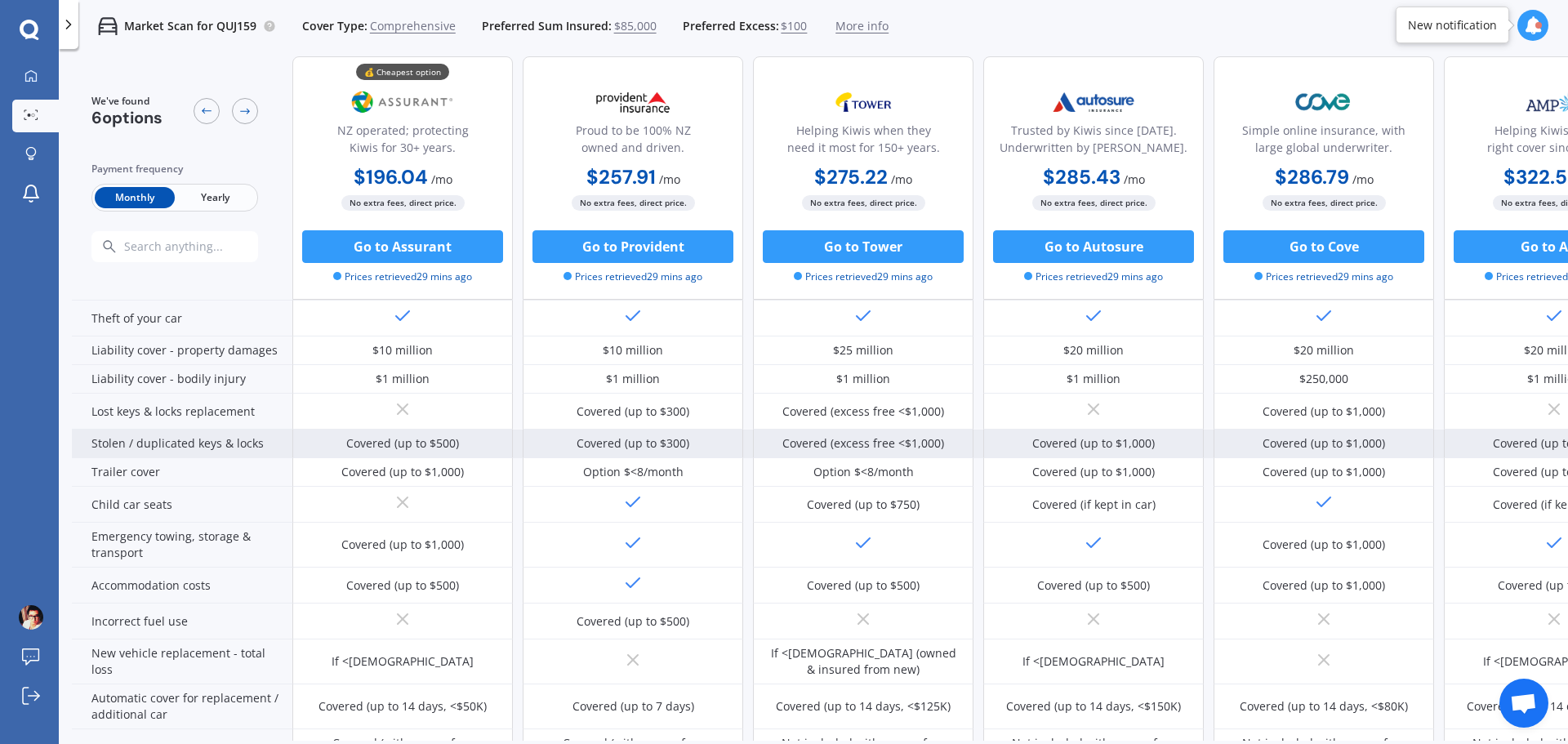
scroll to position [245, 0]
